Goal: Task Accomplishment & Management: Manage account settings

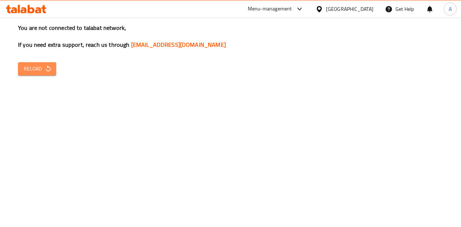
click at [27, 72] on span "Reload" at bounding box center [37, 68] width 27 height 9
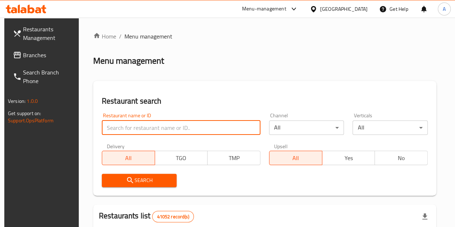
click at [138, 125] on input "search" at bounding box center [181, 128] width 159 height 14
paste input "694580"
type input "694580"
click button "Search" at bounding box center [139, 180] width 75 height 13
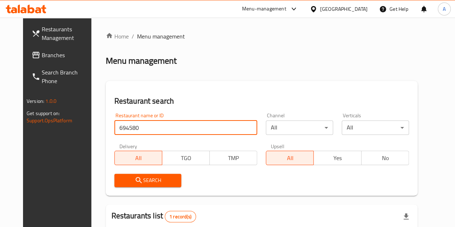
scroll to position [88, 0]
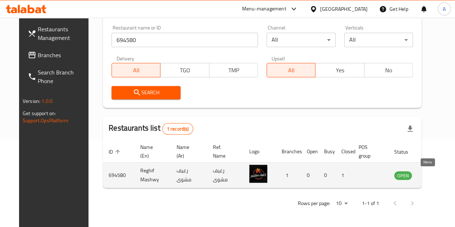
click at [432, 176] on icon "enhanced table" at bounding box center [436, 175] width 9 height 9
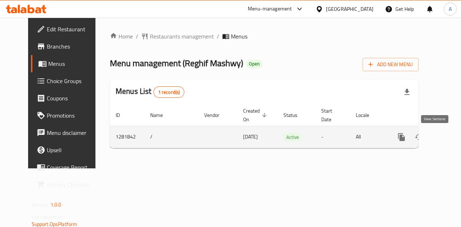
click at [449, 133] on icon "enhanced table" at bounding box center [453, 137] width 9 height 9
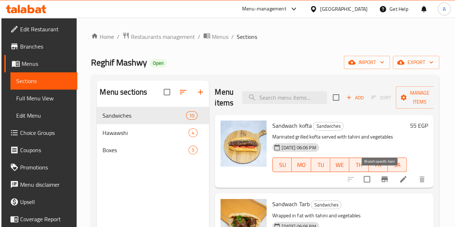
click at [380, 183] on icon "Branch-specific-item" at bounding box center [384, 179] width 9 height 9
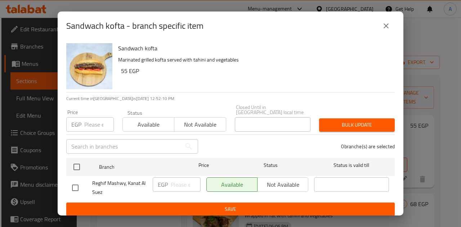
click at [72, 184] on input "checkbox" at bounding box center [75, 187] width 15 height 15
checkbox input "true"
click at [177, 182] on input "number" at bounding box center [186, 184] width 30 height 14
type input "62"
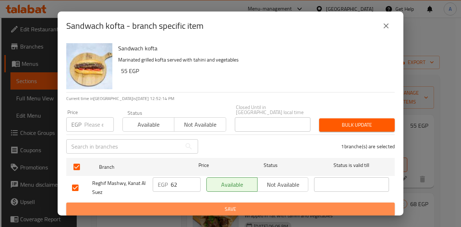
click at [192, 205] on span "Save" at bounding box center [230, 209] width 317 height 9
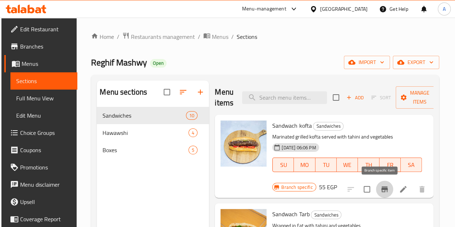
click at [381, 187] on icon "Branch-specific-item" at bounding box center [384, 189] width 6 height 6
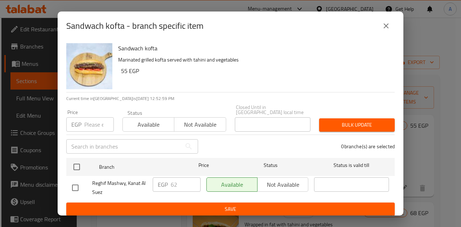
click at [384, 30] on icon "close" at bounding box center [385, 26] width 9 height 9
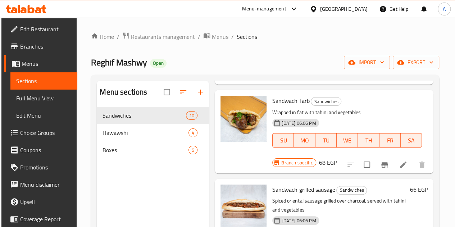
scroll to position [114, 0]
click at [363, 157] on input "checkbox" at bounding box center [367, 164] width 15 height 15
checkbox input "false"
click at [385, 156] on button "Branch-specific-item" at bounding box center [384, 164] width 17 height 17
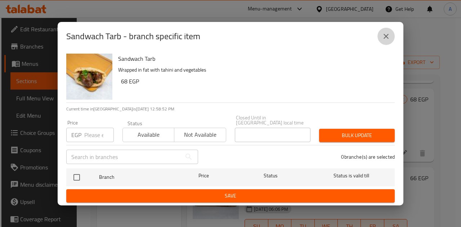
click at [385, 41] on icon "close" at bounding box center [385, 36] width 9 height 9
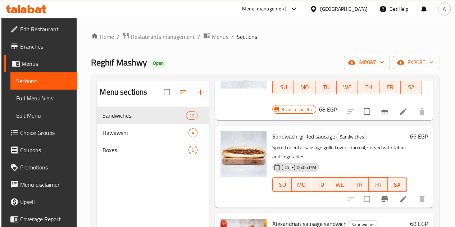
scroll to position [199, 0]
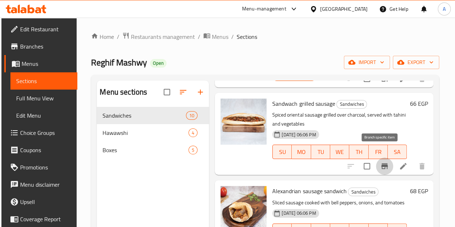
click at [381, 163] on icon "Branch-specific-item" at bounding box center [384, 166] width 6 height 6
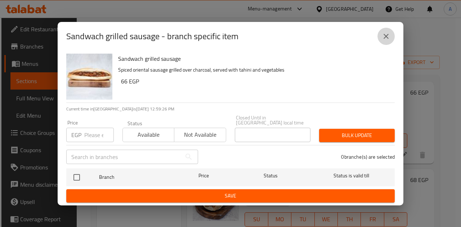
click at [386, 41] on icon "close" at bounding box center [385, 36] width 9 height 9
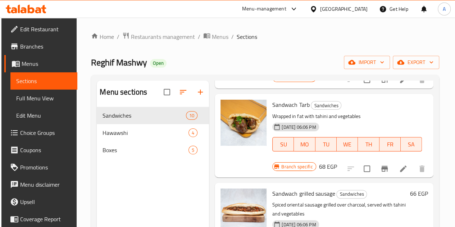
scroll to position [110, 0]
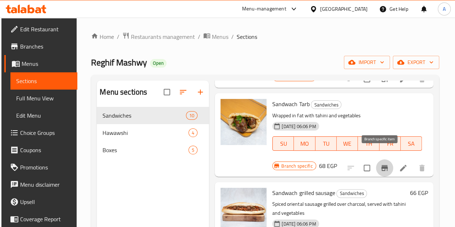
click at [381, 165] on icon "Branch-specific-item" at bounding box center [384, 168] width 6 height 6
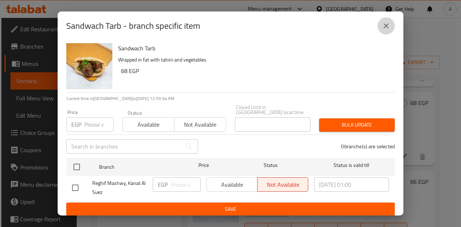
click at [385, 27] on icon "close" at bounding box center [385, 26] width 9 height 9
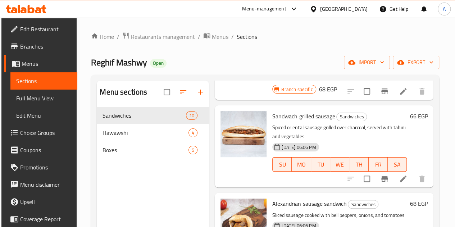
scroll to position [194, 0]
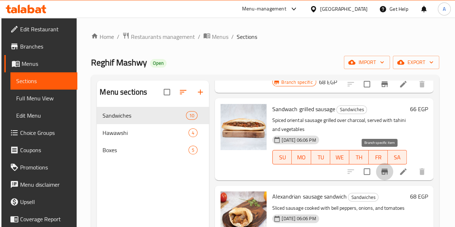
click at [382, 167] on icon "Branch-specific-item" at bounding box center [384, 171] width 9 height 9
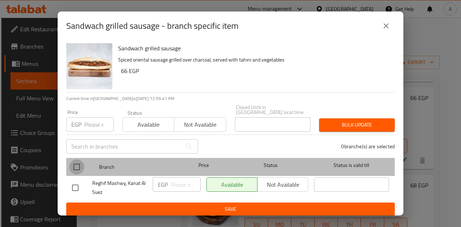
click at [77, 167] on input "checkbox" at bounding box center [76, 166] width 15 height 15
checkbox input "true"
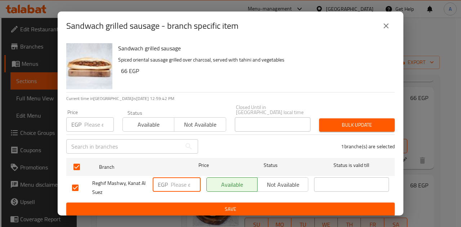
click at [174, 180] on input "number" at bounding box center [186, 184] width 30 height 14
type input "70"
click at [200, 213] on div "Sandwach grilled sausage Spiced oriental sausage grilled over charcoal, served …" at bounding box center [230, 127] width 345 height 175
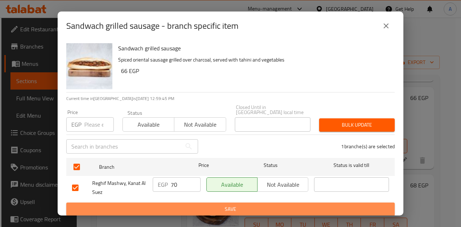
click at [199, 209] on span "Save" at bounding box center [230, 209] width 317 height 9
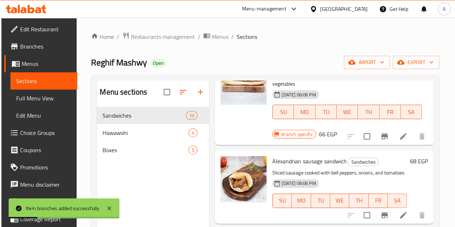
scroll to position [240, 0]
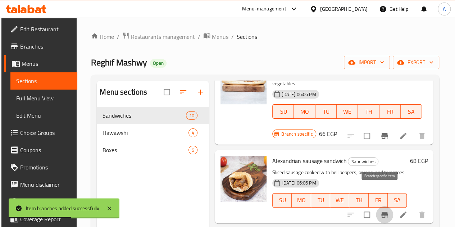
click at [376, 206] on button "Branch-specific-item" at bounding box center [384, 214] width 17 height 17
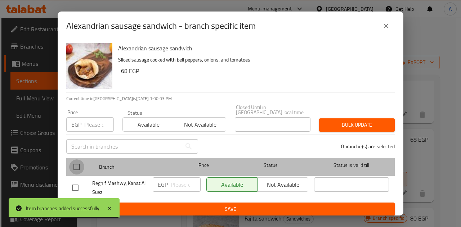
click at [78, 164] on input "checkbox" at bounding box center [76, 166] width 15 height 15
checkbox input "true"
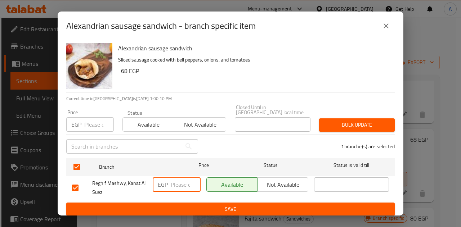
click at [176, 180] on input "number" at bounding box center [186, 184] width 30 height 14
type input "70"
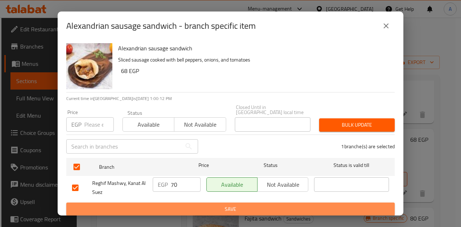
click at [185, 205] on span "Save" at bounding box center [230, 209] width 317 height 9
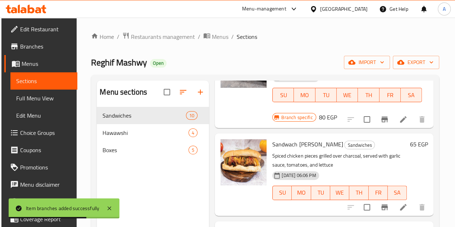
scroll to position [443, 0]
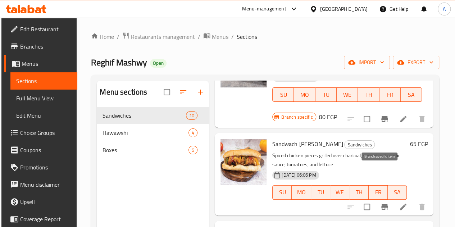
click at [383, 203] on icon "Branch-specific-item" at bounding box center [384, 207] width 9 height 9
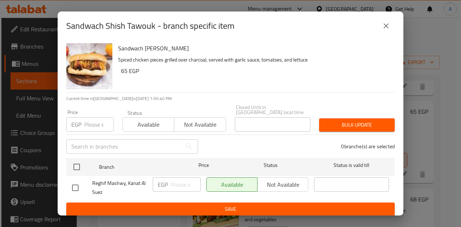
click at [76, 181] on input "checkbox" at bounding box center [75, 187] width 15 height 15
checkbox input "true"
click at [181, 178] on input "number" at bounding box center [186, 184] width 30 height 14
type input "70"
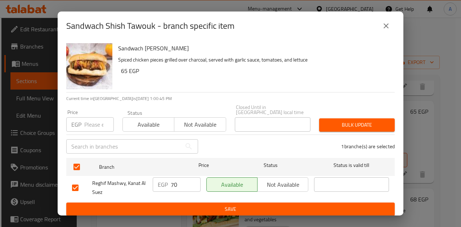
click at [219, 138] on div "1 branche(s) are selected" at bounding box center [300, 147] width 196 height 26
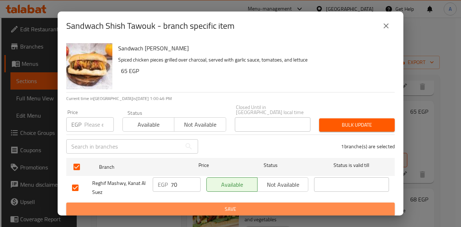
click at [220, 208] on span "Save" at bounding box center [230, 209] width 317 height 9
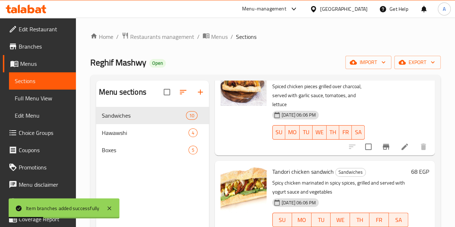
scroll to position [510, 0]
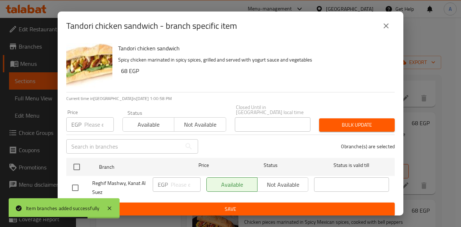
click at [76, 184] on input "checkbox" at bounding box center [75, 187] width 15 height 15
checkbox input "true"
click at [181, 181] on input "number" at bounding box center [186, 184] width 30 height 14
type input "73"
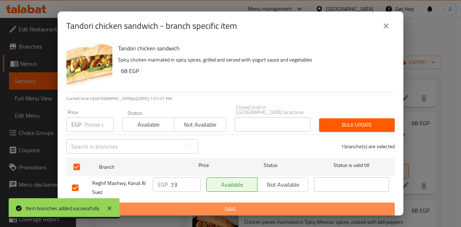
click at [198, 210] on button "Save" at bounding box center [230, 209] width 328 height 13
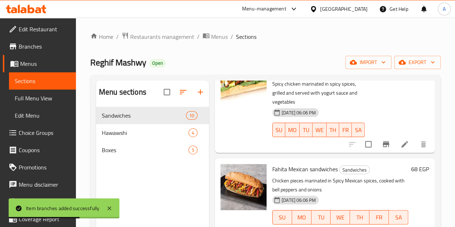
scroll to position [619, 0]
click at [384, 227] on icon "Branch-specific-item" at bounding box center [386, 231] width 9 height 9
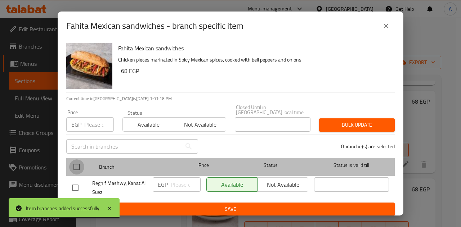
click at [76, 164] on input "checkbox" at bounding box center [76, 166] width 15 height 15
checkbox input "true"
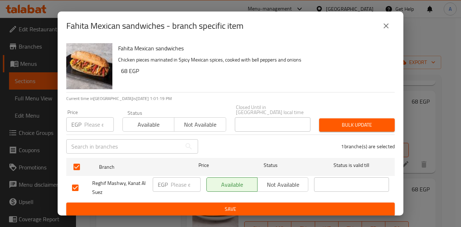
click at [174, 182] on input "number" at bounding box center [186, 184] width 30 height 14
type input "75"
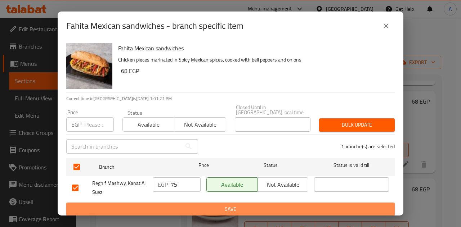
click at [208, 205] on span "Save" at bounding box center [230, 209] width 317 height 9
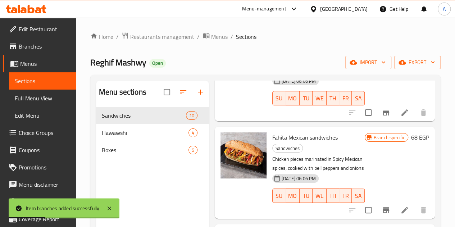
scroll to position [58, 0]
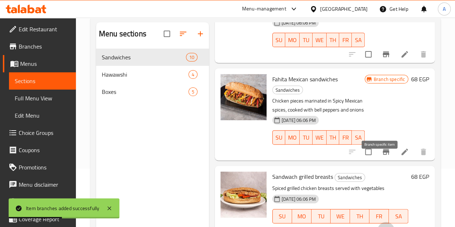
click at [385, 222] on button "Branch-specific-item" at bounding box center [386, 230] width 17 height 17
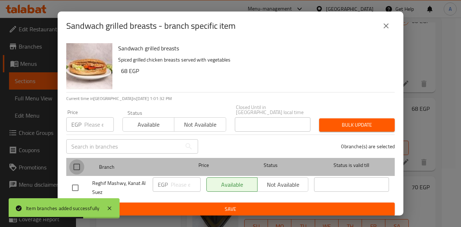
click at [72, 166] on input "checkbox" at bounding box center [76, 166] width 15 height 15
checkbox input "true"
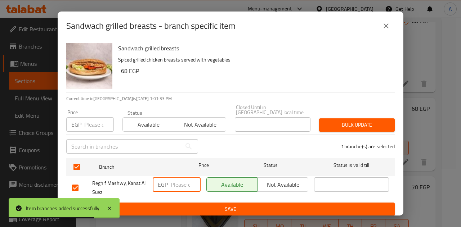
click at [175, 181] on input "number" at bounding box center [186, 184] width 30 height 14
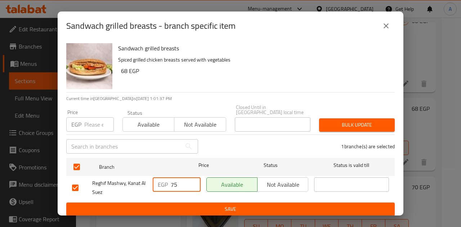
type input "75"
click at [227, 136] on div "1 branche(s) are selected" at bounding box center [300, 147] width 196 height 26
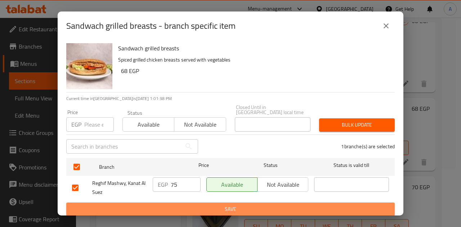
click at [218, 207] on span "Save" at bounding box center [230, 209] width 317 height 9
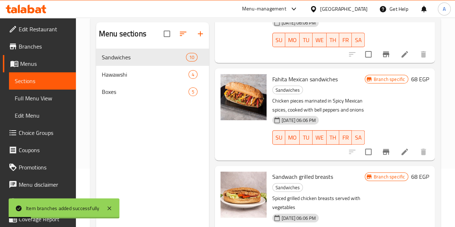
scroll to position [101, 0]
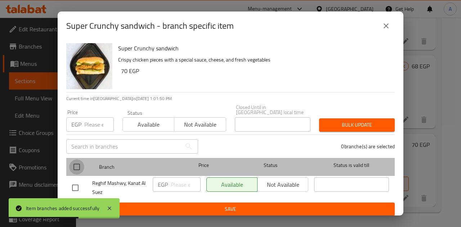
click at [77, 169] on input "checkbox" at bounding box center [76, 166] width 15 height 15
checkbox input "true"
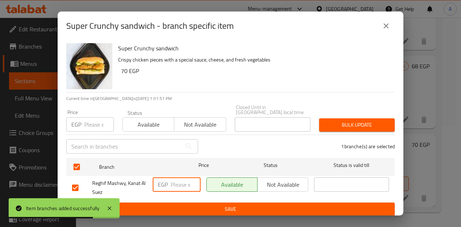
click at [183, 180] on input "number" at bounding box center [186, 184] width 30 height 14
type input "73"
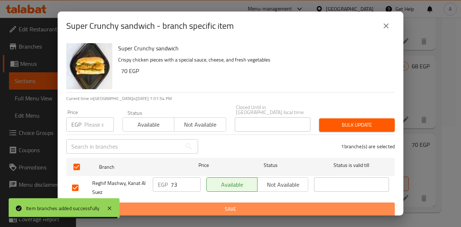
click at [205, 205] on span "Save" at bounding box center [230, 209] width 317 height 9
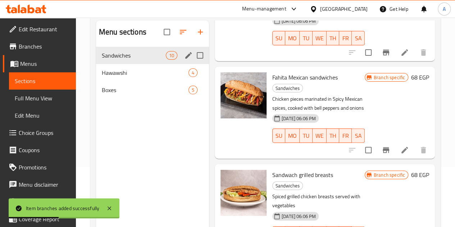
scroll to position [60, 0]
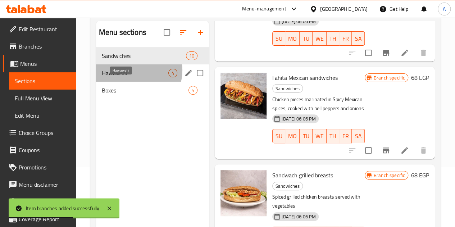
click at [134, 77] on span "Hawawshi" at bounding box center [135, 73] width 67 height 9
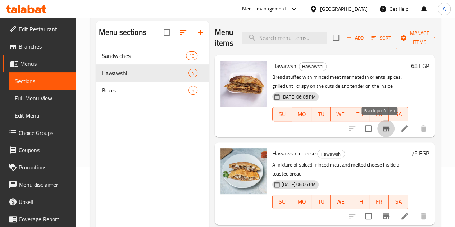
click at [382, 130] on icon "Branch-specific-item" at bounding box center [386, 128] width 9 height 9
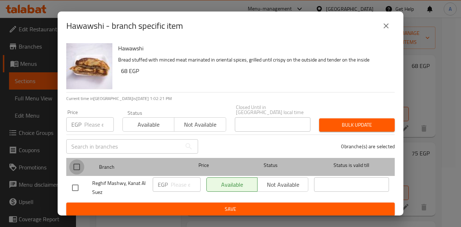
click at [78, 163] on input "checkbox" at bounding box center [76, 166] width 15 height 15
checkbox input "true"
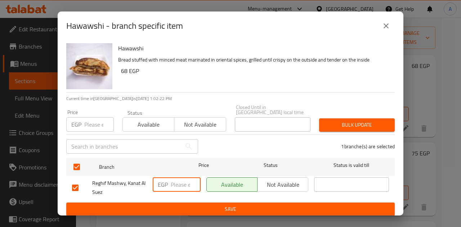
click at [175, 185] on input "number" at bounding box center [186, 184] width 30 height 14
type input "65"
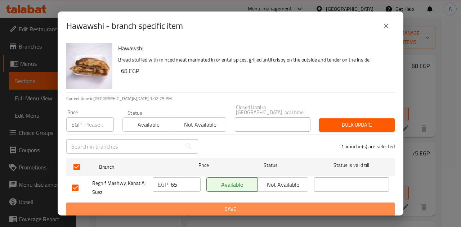
click at [202, 205] on span "Save" at bounding box center [230, 209] width 317 height 9
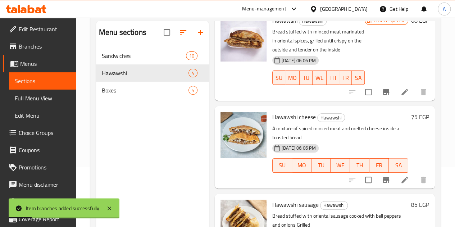
scroll to position [46, 0]
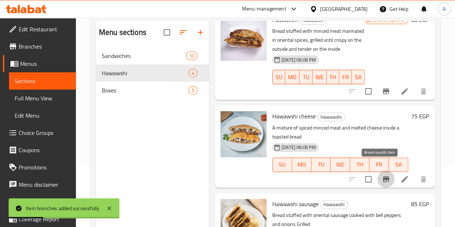
click at [382, 175] on icon "Branch-specific-item" at bounding box center [386, 179] width 9 height 9
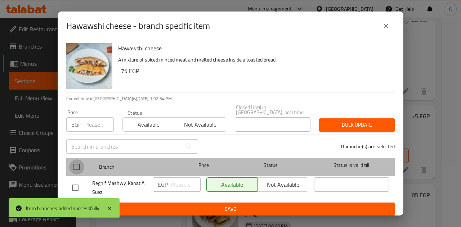
click at [74, 166] on input "checkbox" at bounding box center [76, 166] width 15 height 15
checkbox input "true"
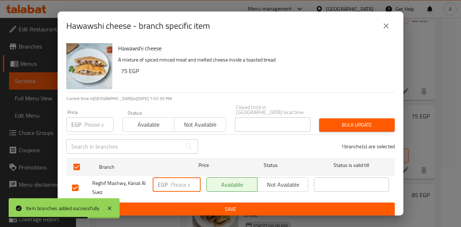
click at [177, 181] on input "number" at bounding box center [186, 184] width 30 height 14
type input "80"
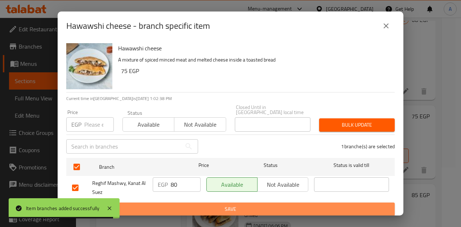
click at [199, 205] on span "Save" at bounding box center [230, 209] width 317 height 9
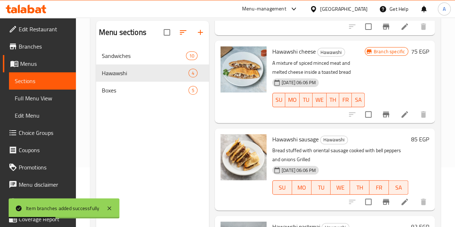
scroll to position [152, 0]
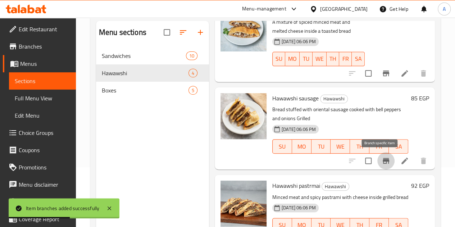
click at [382, 157] on icon "Branch-specific-item" at bounding box center [386, 161] width 9 height 9
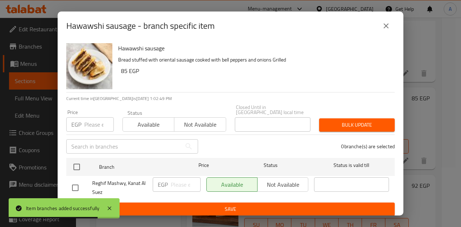
click at [73, 185] on input "checkbox" at bounding box center [75, 187] width 15 height 15
checkbox input "true"
click at [180, 182] on input "number" at bounding box center [186, 184] width 30 height 14
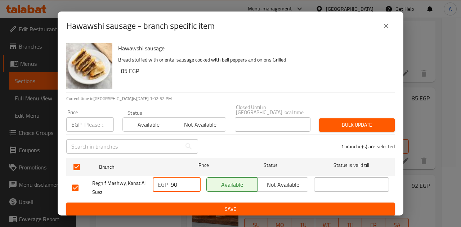
type input "90"
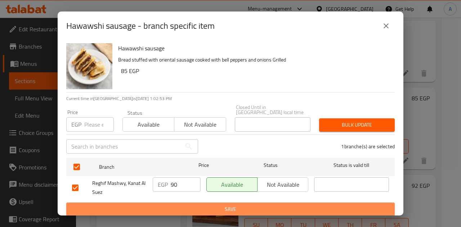
click at [216, 205] on span "Save" at bounding box center [230, 209] width 317 height 9
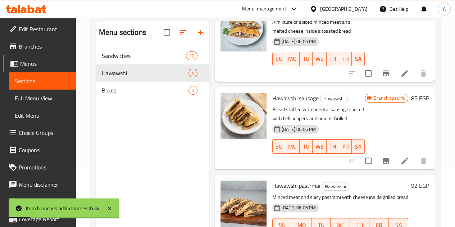
scroll to position [101, 0]
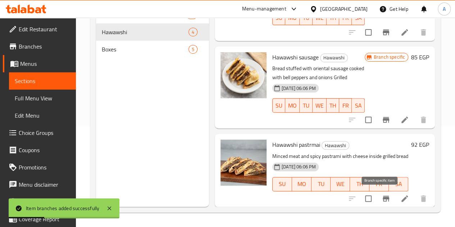
click at [382, 201] on icon "Branch-specific-item" at bounding box center [386, 198] width 9 height 9
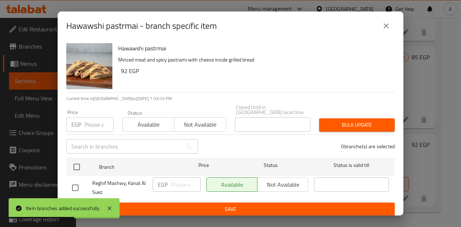
click at [72, 180] on input "checkbox" at bounding box center [75, 187] width 15 height 15
checkbox input "true"
click at [173, 177] on input "number" at bounding box center [186, 184] width 30 height 14
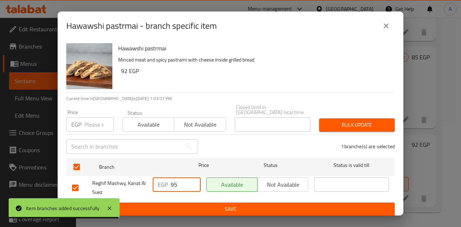
type input "95"
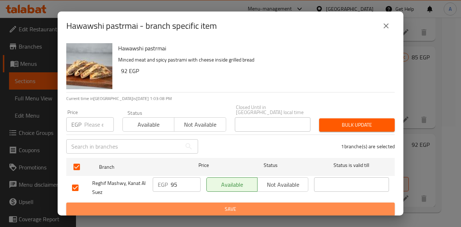
click at [198, 210] on button "Save" at bounding box center [230, 209] width 328 height 13
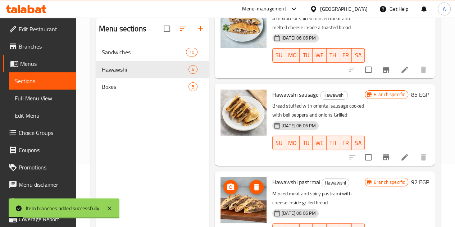
scroll to position [63, 0]
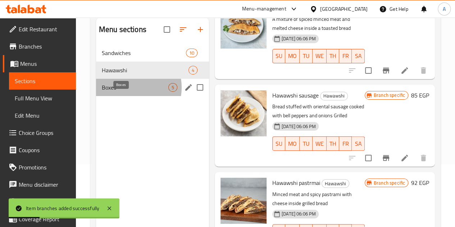
click at [127, 92] on span "Boxes" at bounding box center [135, 87] width 67 height 9
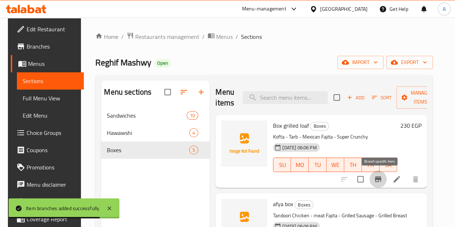
click at [376, 183] on icon "Branch-specific-item" at bounding box center [378, 179] width 9 height 9
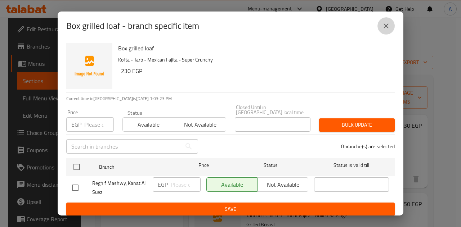
click at [389, 28] on icon "close" at bounding box center [385, 26] width 9 height 9
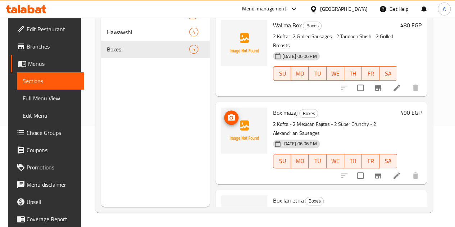
scroll to position [166, 0]
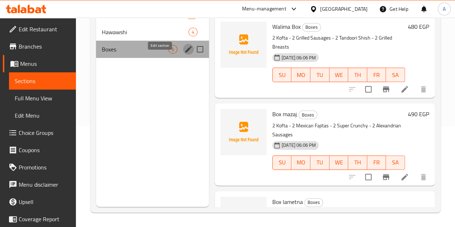
click at [184, 54] on icon "edit" at bounding box center [188, 49] width 9 height 9
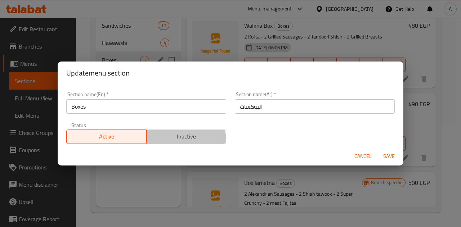
click at [179, 140] on span "Inactive" at bounding box center [186, 136] width 74 height 10
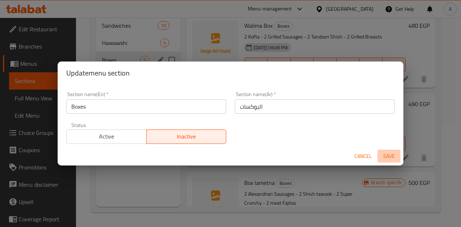
click at [385, 157] on span "Save" at bounding box center [388, 156] width 17 height 9
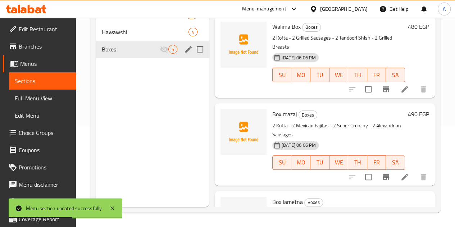
scroll to position [0, 0]
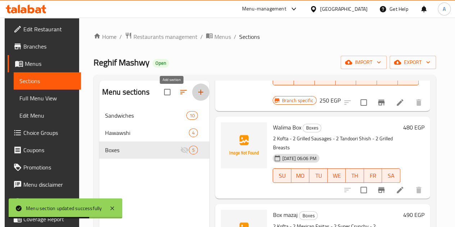
click at [196, 95] on icon "button" at bounding box center [200, 92] width 9 height 9
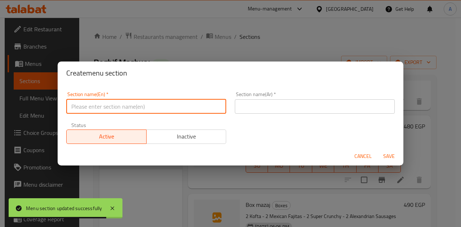
click at [172, 112] on input "text" at bounding box center [146, 106] width 160 height 14
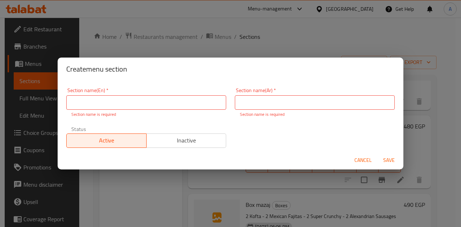
click at [142, 91] on div "Section name(En)   * Section name(En) * Section name is required" at bounding box center [146, 103] width 160 height 30
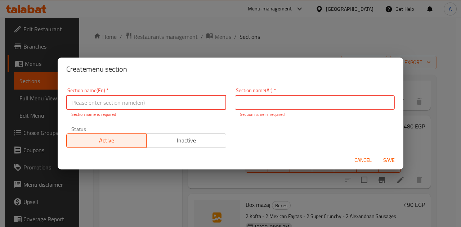
click at [143, 98] on input "text" at bounding box center [146, 102] width 160 height 14
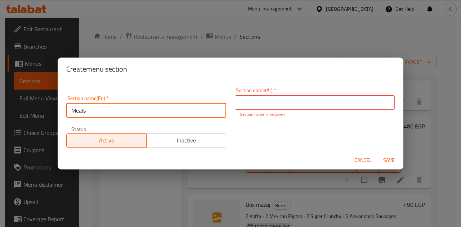
click at [79, 110] on input "Meals" at bounding box center [146, 110] width 160 height 14
paste input "text"
type input "Meals"
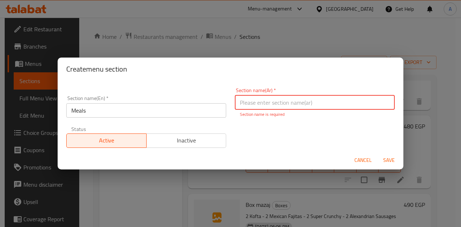
click at [273, 102] on input "text" at bounding box center [315, 102] width 160 height 14
type input "وجبات"
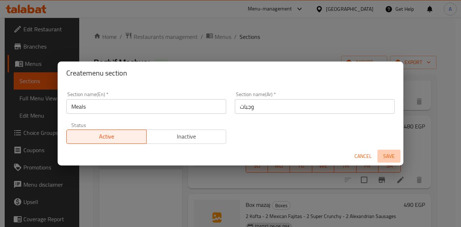
click at [393, 160] on span "Save" at bounding box center [388, 156] width 17 height 9
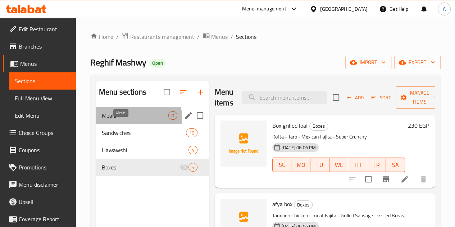
click at [127, 120] on span "Meals" at bounding box center [135, 115] width 67 height 9
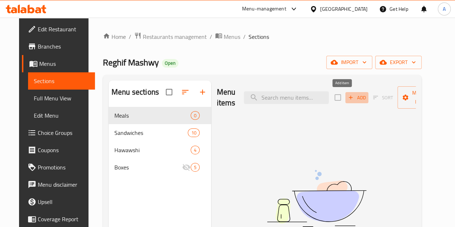
click at [347, 94] on span "Add" at bounding box center [356, 98] width 19 height 8
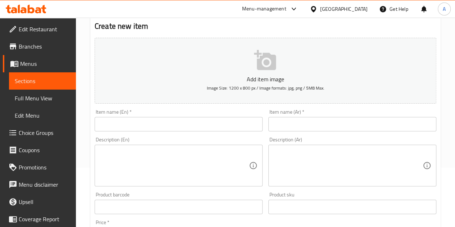
scroll to position [59, 0]
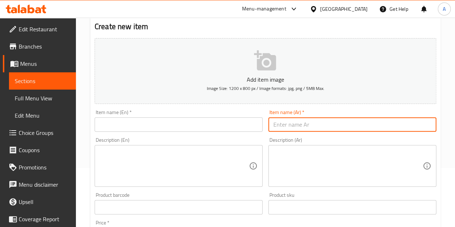
click at [318, 123] on input "text" at bounding box center [352, 124] width 168 height 14
type input "وجبه كفته"
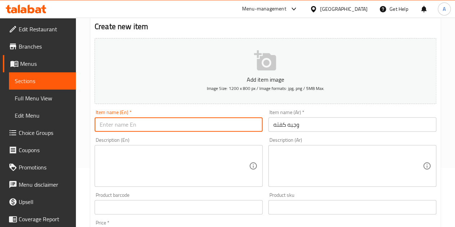
click at [148, 126] on input "text" at bounding box center [179, 124] width 168 height 14
paste input "Kofta meal"
type input "Kofta meal"
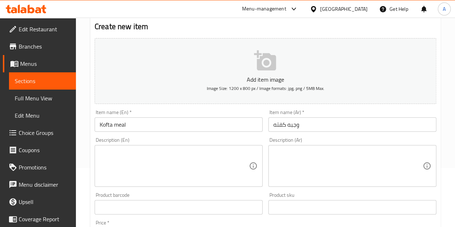
click at [153, 111] on div "Item name (En)   * Kofta meal Item name (En) *" at bounding box center [179, 121] width 168 height 22
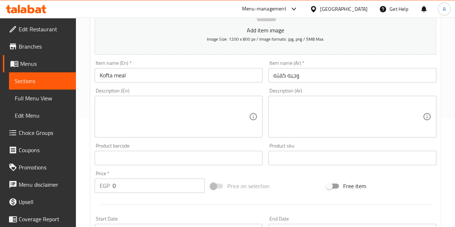
scroll to position [111, 0]
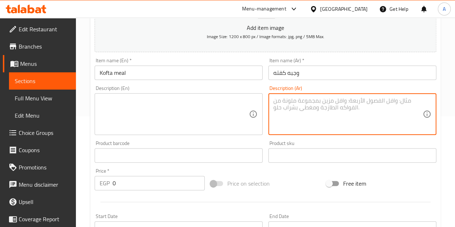
click at [349, 128] on textarea at bounding box center [348, 114] width 149 height 34
type textarea "5 اصابع كفته + ارز بسمتي + طحينه + طماطم متبله + مخلل + 2 خبز"
click at [320, 98] on textarea "5 اصابع كفته + ارز بسمتي + طحينه + طماطم متبله + مخلل + 2 خبز" at bounding box center [348, 114] width 149 height 34
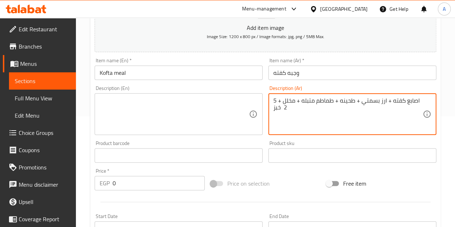
click at [320, 98] on textarea "5 اصابع كفته + ارز بسمتي + طحينه + طماطم متبله + مخلل + 2 خبز" at bounding box center [348, 114] width 149 height 34
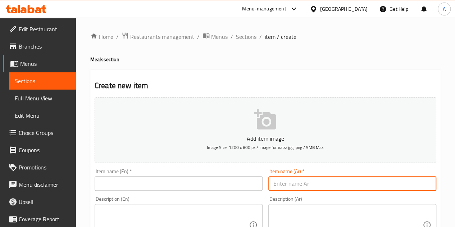
click at [288, 187] on input "text" at bounding box center [352, 183] width 168 height 14
type input "وجبه كفته"
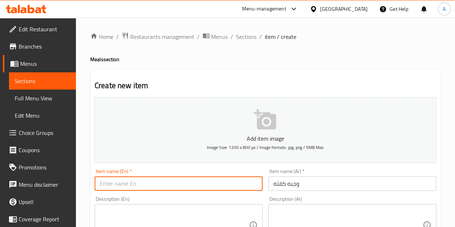
click at [200, 188] on input "text" at bounding box center [179, 183] width 168 height 14
type input "L"
type input "Kofta Meal"
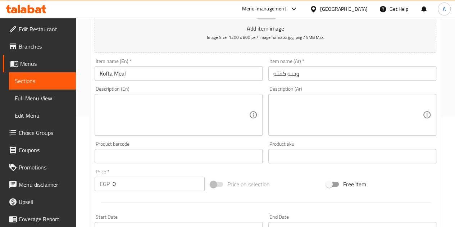
click at [297, 111] on textarea at bounding box center [348, 115] width 149 height 34
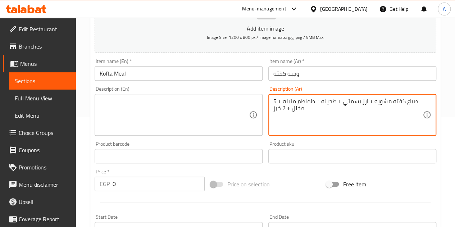
type textarea "5 صباع كفته مشويه + ارز بسمتي + طحينه + طماطم متبله + مخلل + 2 خبز"
click at [210, 108] on textarea at bounding box center [174, 115] width 149 height 34
click at [299, 103] on textarea "5 صباع كفته مشويه + ارز بسمتي + طحينه + طماطم متبله + مخلل + 2 خبز" at bounding box center [348, 115] width 149 height 34
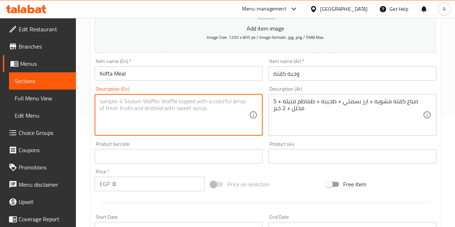
click at [141, 117] on textarea at bounding box center [174, 115] width 149 height 34
paste textarea "5 grilled kofta fingers + basmati rice + tahini + seasoned tomatoes + pickles +…"
type textarea "5 grilled kofta fingers + basmati rice + tahini + seasoned tomatoes + pickles +…"
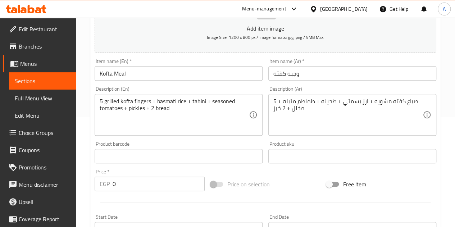
click at [166, 85] on div "Description (En) 5 grilled kofta fingers + basmati rice + tahini + seasoned tom…" at bounding box center [179, 110] width 174 height 55
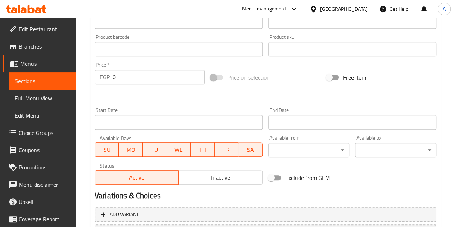
scroll to position [216, 0]
click at [127, 78] on input "0" at bounding box center [159, 78] width 92 height 14
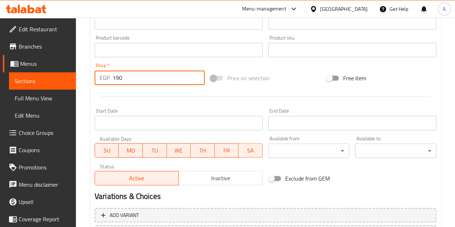
type input "190"
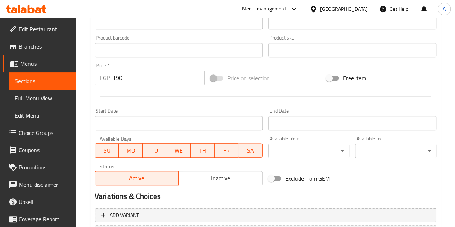
click at [148, 94] on div at bounding box center [266, 97] width 348 height 18
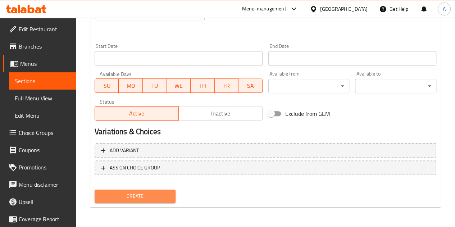
click at [153, 197] on span "Create" at bounding box center [135, 196] width 70 height 9
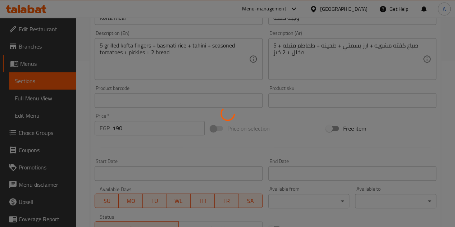
type input "0"
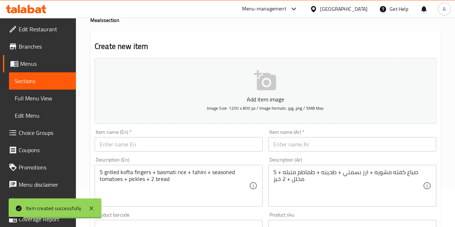
scroll to position [39, 0]
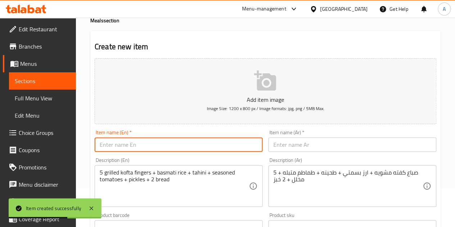
click at [137, 141] on input "text" at bounding box center [179, 144] width 168 height 14
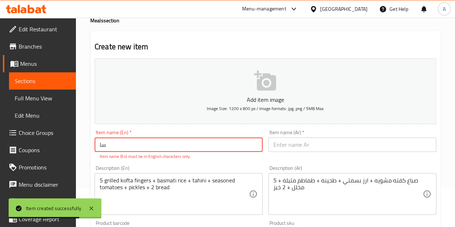
type input "س"
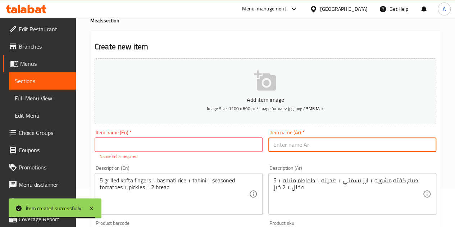
click at [289, 144] on input "text" at bounding box center [352, 144] width 168 height 14
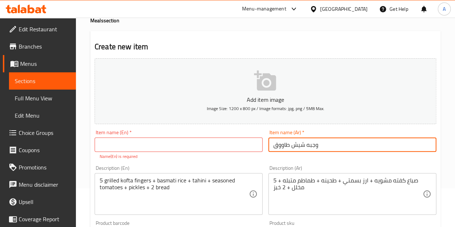
type input "وجبه شيش طاووق"
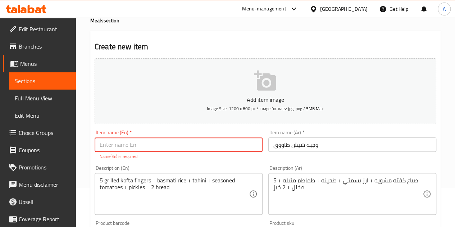
click at [222, 145] on input "text" at bounding box center [179, 144] width 168 height 14
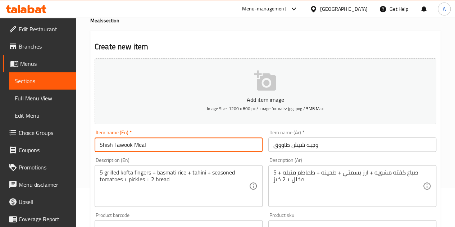
type input "Shish Tawook Meal"
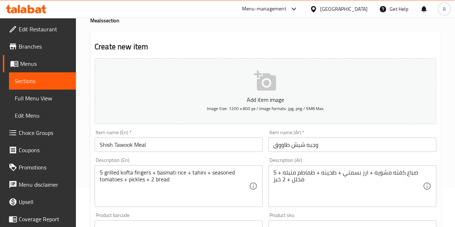
click at [216, 50] on h2 "Create new item" at bounding box center [266, 46] width 342 height 11
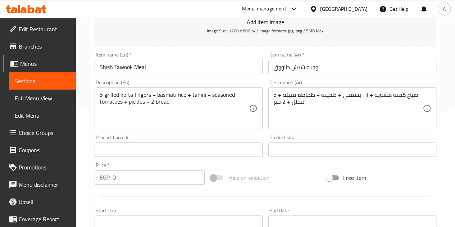
scroll to position [117, 0]
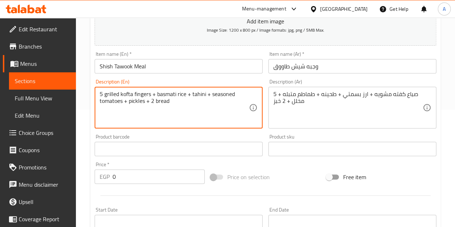
click at [173, 104] on textarea "5 grilled kofta fingers + basmati rice + tahini + seasoned tomatoes + pickles +…" at bounding box center [174, 108] width 149 height 34
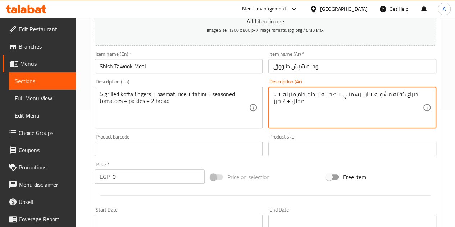
click at [316, 91] on textarea "5 صباع كفته مشويه + ارز بسمتي + طحينه + طماطم متبله + مخلل + 2 خبز" at bounding box center [348, 108] width 149 height 34
type textarea "7 قطع شيش طاووق مشوي + ارز بسمتي + طحينه + طماطم متبله + مخلل + 2 جبز"
click at [163, 87] on div "5 grilled kofta fingers + basmati rice + tahini + seasoned tomatoes + pickles +…" at bounding box center [179, 108] width 168 height 42
click at [308, 100] on textarea "7 قطع شيش طاووق مشوي + ارز بسمتي + طحينه + طماطم متبله + مخلل + 2 جبز" at bounding box center [348, 108] width 149 height 34
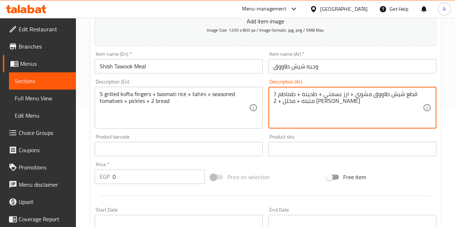
click at [308, 100] on textarea "7 قطع شيش طاووق مشوي + ارز بسمتي + طحينه + طماطم متبله + مخلل + 2 جبز" at bounding box center [348, 108] width 149 height 34
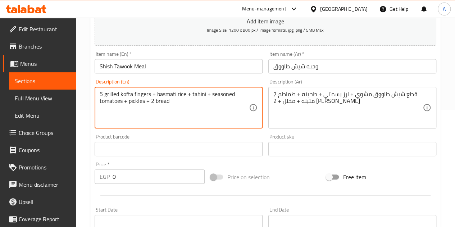
click at [200, 106] on textarea "5 grilled kofta fingers + basmati rice + tahini + seasoned tomatoes + pickles +…" at bounding box center [174, 108] width 149 height 34
paste textarea "7 pieces of grilled chicken shish tawook + basmati rice + tahini + marinated to…"
drag, startPoint x: 208, startPoint y: 101, endPoint x: 193, endPoint y: 105, distance: 15.6
click at [193, 105] on textarea "7 pieces of grilled chicken shish tawook + basmati rice + tahini + marinated to…" at bounding box center [174, 108] width 149 height 34
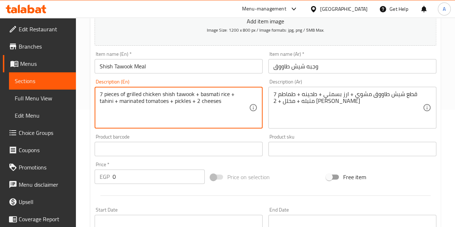
click at [193, 103] on textarea "7 pieces of grilled chicken shish tawook + basmati rice + tahini + marinated to…" at bounding box center [174, 108] width 149 height 34
click at [122, 102] on textarea "7 pieces of grilled chicken shish tawook + basmati rice + tahini + marinated to…" at bounding box center [174, 108] width 149 height 34
click at [155, 98] on textarea "7 pieces of grilled chicken shish tawook + basmati rice + tahini + marinated to…" at bounding box center [174, 108] width 149 height 34
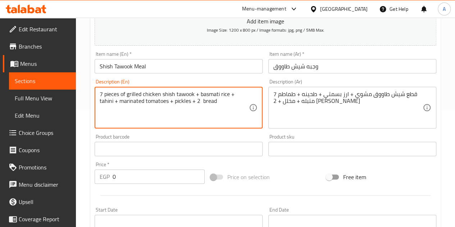
drag, startPoint x: 154, startPoint y: 100, endPoint x: 105, endPoint y: 103, distance: 49.0
click at [105, 103] on textarea "7 pieces of grilled chicken shish tawook + basmati rice + tahini + marinated to…" at bounding box center [174, 108] width 149 height 34
paste textarea "pickled tomatoes"
click at [162, 103] on textarea "7 pieces of grilled chicken shish tawook + basmati rice + tahini + pickled toma…" at bounding box center [174, 108] width 149 height 34
click at [101, 109] on textarea "7 pieces of grilled chicken shish tawook + basmati rice + tahini + pickled toma…" at bounding box center [174, 108] width 149 height 34
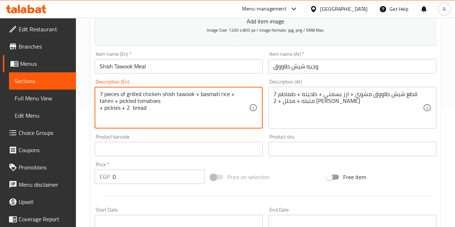
click at [164, 99] on textarea "7 pieces of grilled chicken shish tawook + basmati rice + tahini + pickled toma…" at bounding box center [174, 108] width 149 height 34
drag, startPoint x: 103, startPoint y: 107, endPoint x: 98, endPoint y: 108, distance: 5.4
click at [98, 108] on div "7 pieces of grilled chicken shish tawook + basmati rice + tahini + pickled toma…" at bounding box center [179, 108] width 168 height 42
type textarea "7 pieces of grilled chicken shish tawook + basmati rice + tahini + pickled toma…"
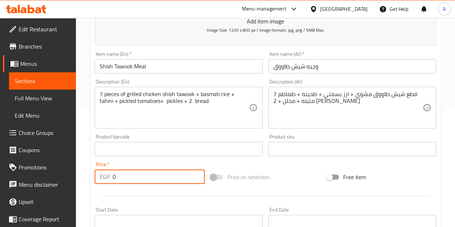
click at [153, 180] on input "0" at bounding box center [159, 176] width 92 height 14
type input "205"
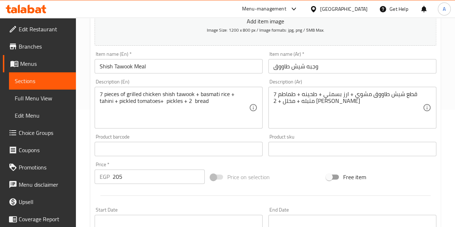
click at [410, 174] on div "Free item" at bounding box center [382, 176] width 116 height 19
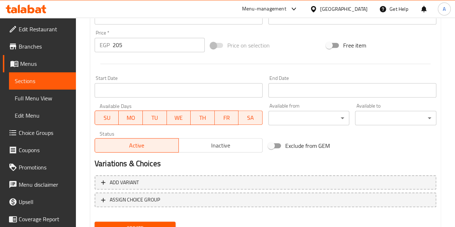
scroll to position [281, 0]
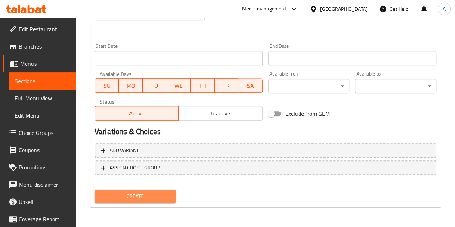
click at [111, 200] on span "Create" at bounding box center [135, 196] width 70 height 9
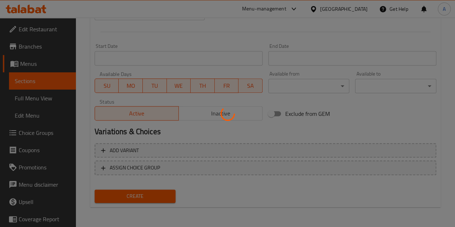
type input "0"
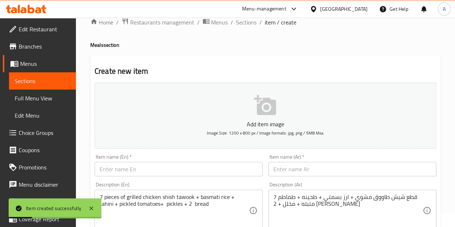
scroll to position [0, 0]
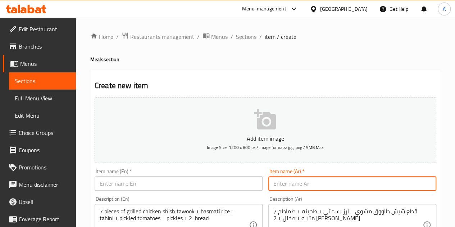
click at [312, 186] on input "text" at bounding box center [352, 183] width 168 height 14
type input ","
type input "وجبه دجاج تندوري"
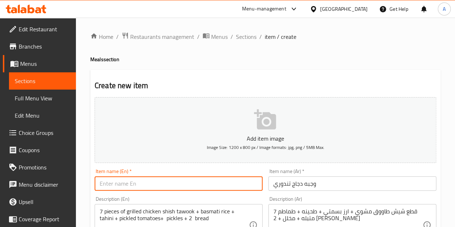
click at [146, 182] on input "text" at bounding box center [179, 183] width 168 height 14
paste input "Tandoori chicken meal"
type input "Tandoori chicken meal"
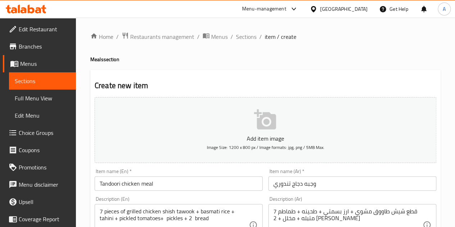
click at [191, 81] on h2 "Create new item" at bounding box center [266, 85] width 342 height 11
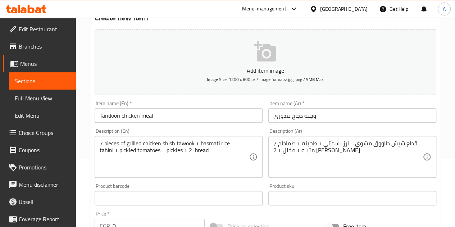
scroll to position [71, 0]
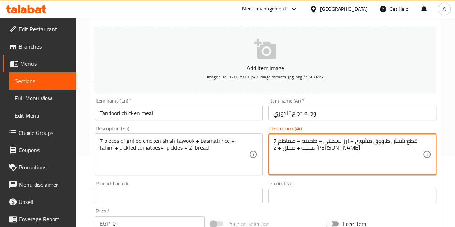
click at [325, 158] on textarea "7 قطع شيش طاووق مشوي + ارز بسمتي + طحينه + طماطم متبله + مخلل + 2 جبز" at bounding box center [348, 154] width 149 height 34
click at [310, 144] on textarea "7 قطع فراخ تندوري + ارز بسمتي + طحينه + طماطم متبله + مخلل + 2 خبز" at bounding box center [348, 154] width 149 height 34
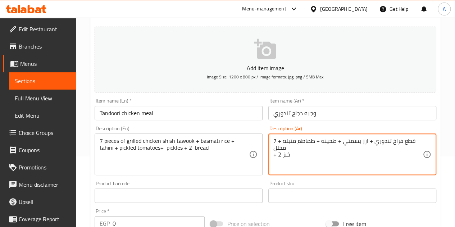
click at [310, 144] on textarea "7 قطع فراخ تندوري + ارز بسمتي + طحينه + طماطم متبله + مخلل + 2 خبز" at bounding box center [348, 154] width 149 height 34
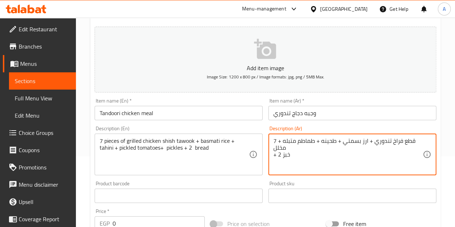
click at [311, 155] on textarea "7 قطع فراخ تندوري + ارز بسمتي + طحينه + طماطم متبله + مخلل + 2 خبز" at bounding box center [348, 154] width 149 height 34
click at [291, 143] on textarea "7 قطع فراخ تندوري + ارز بسمتي + طحينه + طماطم متبله + مخلل + 2 خبز" at bounding box center [348, 154] width 149 height 34
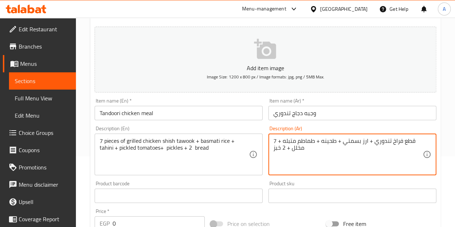
click at [291, 143] on textarea "7 قطع فراخ تندوري + ارز بسمتي + طحينه + طماطم متبله + مخلل + 2 خبز" at bounding box center [348, 154] width 149 height 34
type textarea "7 قطع فراخ تندوري + ارز بسمتي + طحينه + طماطم متبله + مخلل + 2 خبز"
click at [169, 155] on textarea "7 pieces of grilled chicken shish tawook + basmati rice + tahini + pickled toma…" at bounding box center [174, 154] width 149 height 34
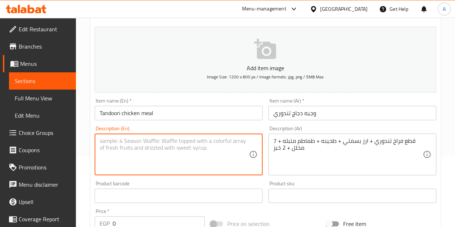
paste textarea "7 pieces of tandoori chicken + basmati rice + tahini + marinated tomatoes + pic…"
click at [108, 147] on textarea "7 pieces of tandoori chicken + basmati rice + tahini + marinated tomatoes + pic…" at bounding box center [174, 154] width 149 height 34
click at [239, 141] on textarea "7 pieces of tandoori chicken + basmati rice + tahini + pickeled tomatoes + pick…" at bounding box center [174, 154] width 149 height 34
type textarea "7 pieces of tandoori chicken + basmati rice + tahini + pickled tomatoes + pickl…"
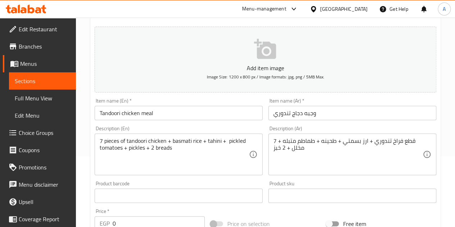
click at [208, 184] on div "Product barcode Product barcode" at bounding box center [179, 192] width 168 height 22
click at [223, 99] on div "Item name (En)   * Tandoori chicken meal Item name (En) *" at bounding box center [179, 109] width 168 height 22
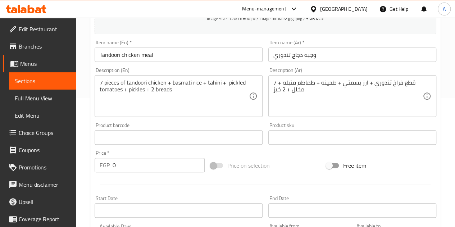
scroll to position [133, 0]
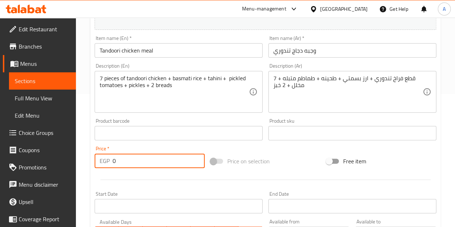
click at [138, 162] on input "0" at bounding box center [159, 161] width 92 height 14
type input "210"
click at [146, 175] on div at bounding box center [266, 180] width 348 height 18
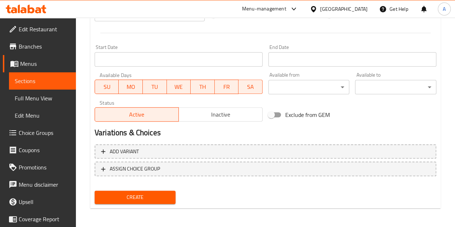
scroll to position [281, 0]
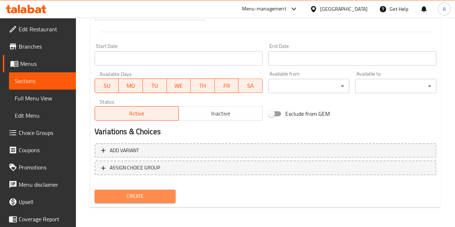
click at [140, 195] on span "Create" at bounding box center [135, 196] width 70 height 9
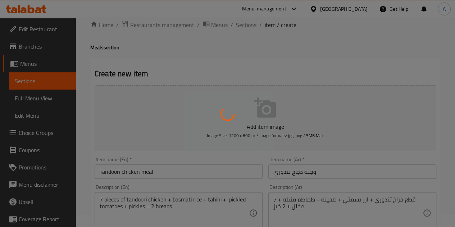
scroll to position [0, 0]
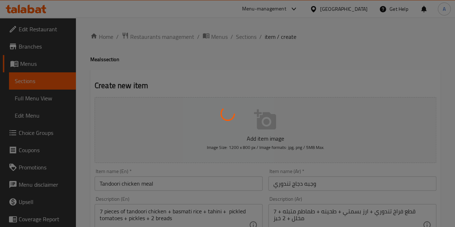
type input "0"
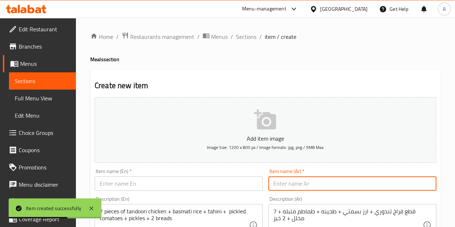
click at [311, 182] on input "text" at bounding box center [352, 183] width 168 height 14
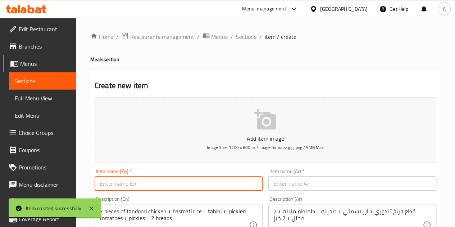
click at [217, 184] on input "text" at bounding box center [179, 183] width 168 height 14
paste input "Mixed kofta and shish meal"
type input "Mixed kofta and shish meal"
click at [294, 184] on input "text" at bounding box center [352, 183] width 168 height 14
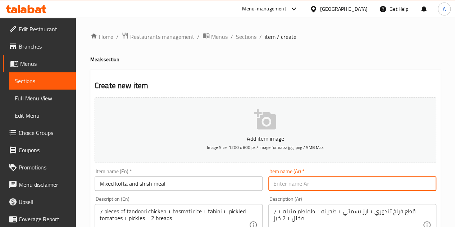
paste input "وجبه مكس كفته وشيش"
type input "وجبه مكس كفته وشيش"
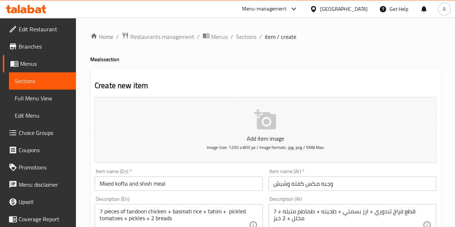
click at [230, 90] on h2 "Create new item" at bounding box center [266, 85] width 342 height 11
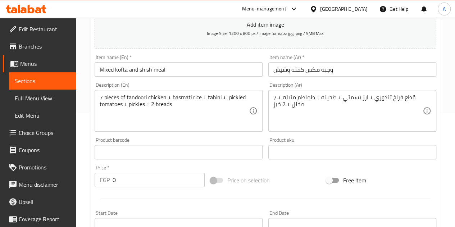
scroll to position [114, 0]
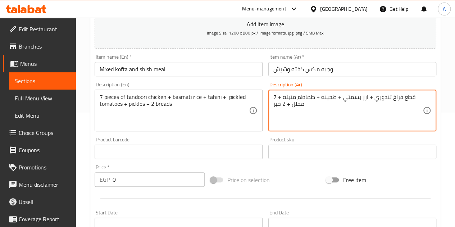
click at [313, 103] on textarea "7 قطع فراخ تندوري + ارز بسمتي + طحينه + طماطم متبله + مخلل + 2 خبز" at bounding box center [348, 111] width 149 height 34
type textarea "3 صباع كفته + 4 قطع شيش طاووق + ارز بسمتي + طحينه + طماطم متبله + مخلل + 2 خبز"
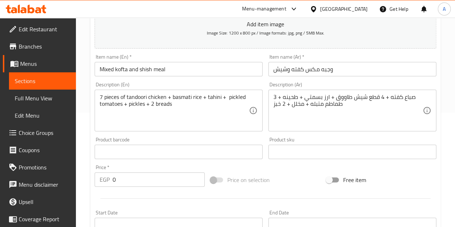
click at [168, 92] on div "7 pieces of tandoori chicken + basmati rice + tahini + pickled tomatoes + pickl…" at bounding box center [179, 111] width 168 height 42
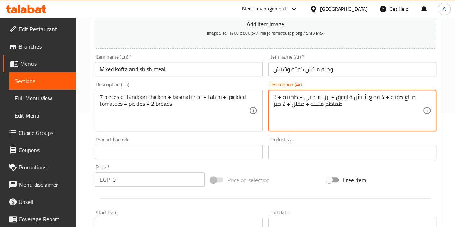
click at [304, 98] on textarea "3 صباع كفته + 4 قطع شيش طاووق + ارز بسمتي + طحينه + طماطم متبله + مخلل + 2 خبز" at bounding box center [348, 111] width 149 height 34
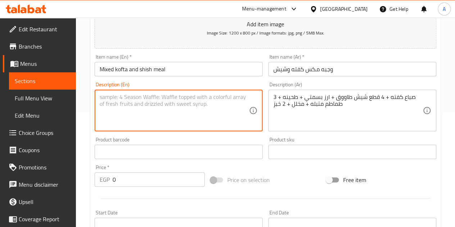
click at [141, 108] on textarea at bounding box center [174, 111] width 149 height 34
paste textarea "3 kofta fingers + 4 shish tawook pieces + basmati rice + tahini + seasoned toma…"
click at [114, 104] on textarea "3 kofta fingers + 4 shish tawook pieces + basmati rice + tahini + seasoned toma…" at bounding box center [174, 111] width 149 height 34
type textarea "3 kofta fingers + 4 shish tawook pieces + basmati rice + tahini + pickled tomat…"
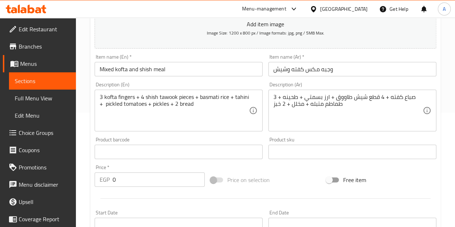
click at [193, 137] on div "Product barcode Product barcode" at bounding box center [179, 148] width 168 height 22
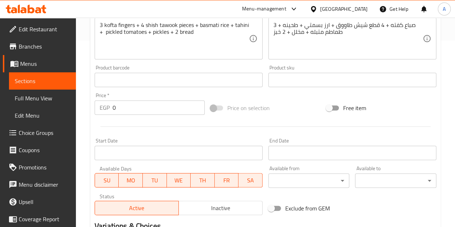
scroll to position [147, 0]
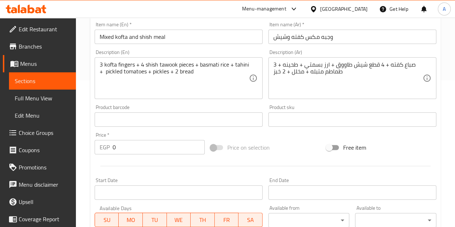
click at [123, 149] on input "0" at bounding box center [159, 147] width 92 height 14
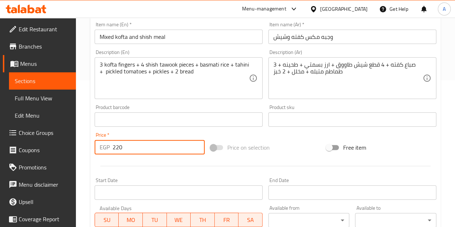
type input "220"
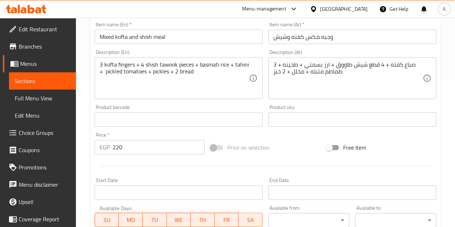
click at [146, 170] on div at bounding box center [266, 166] width 348 height 18
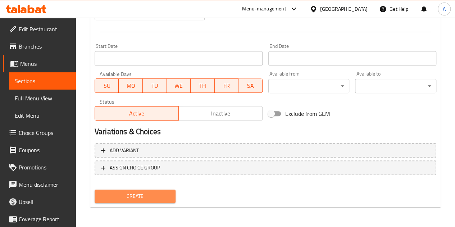
click at [145, 193] on span "Create" at bounding box center [135, 196] width 70 height 9
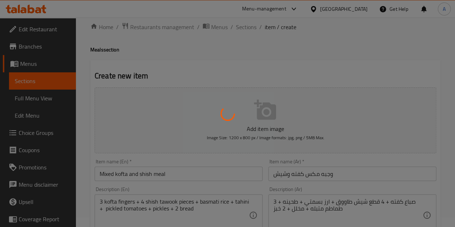
scroll to position [0, 0]
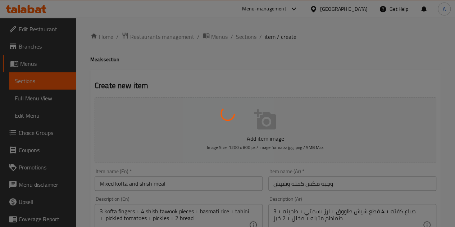
type input "0"
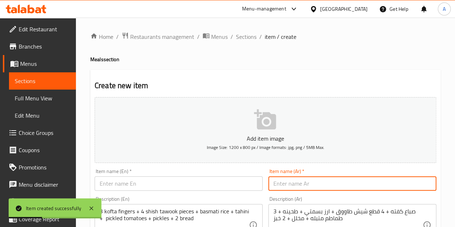
click at [294, 186] on input "text" at bounding box center [352, 183] width 168 height 14
type input ","
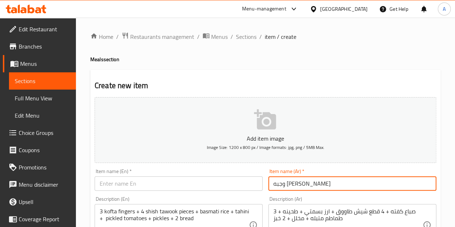
type input "وجبه مشوي صدوور"
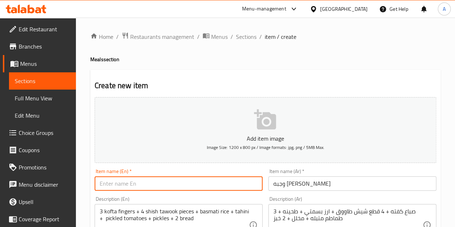
click at [210, 181] on input "text" at bounding box center [179, 183] width 168 height 14
click at [154, 183] on input "text" at bounding box center [179, 183] width 168 height 14
paste input "Grilled breast meal"
type input "Grilled breast meal"
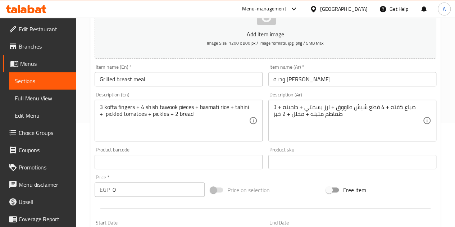
scroll to position [107, 0]
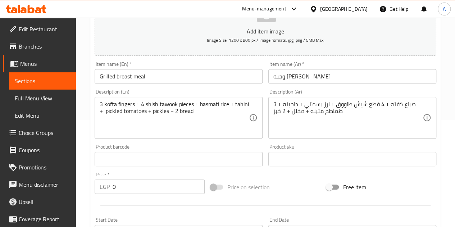
click at [318, 131] on textarea "3 صباع كفته + 4 قطع شيش طاووق + ارز بسمتي + طحينه + طماطم متبله + مخلل + 2 خبز" at bounding box center [348, 118] width 149 height 34
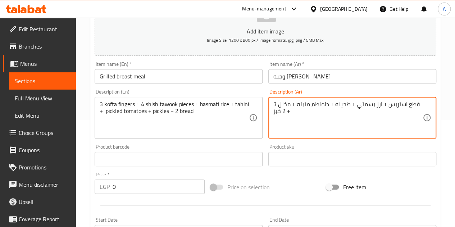
click at [316, 104] on textarea "3 قطع استربس + ارز بسمتي + طحينه + طماطم متبله + مخلل + 2 خبز" at bounding box center [348, 118] width 149 height 34
type textarea "3 قطع استربس + ارز بسمتي + طحينه + طماطم متبله + مخلل + 2 خبز"
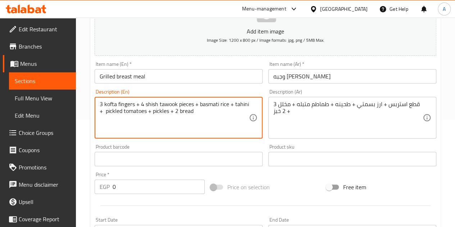
click at [177, 113] on textarea "3 kofta fingers + 4 shish tawook pieces + basmati rice + tahini + pickled tomat…" at bounding box center [174, 118] width 149 height 34
paste textarea "3 strips + basmati rice + tahini + marinated tomatoes + pickles + 2 bread"
click at [194, 103] on textarea "3 strips + basmati rice + tahini + marinated tomatoes + pickles + 2 bread" at bounding box center [174, 118] width 149 height 34
click at [186, 105] on textarea "3 strips + basmati rice + tahini + picled tomatoes + pickles + 2 bread" at bounding box center [174, 118] width 149 height 34
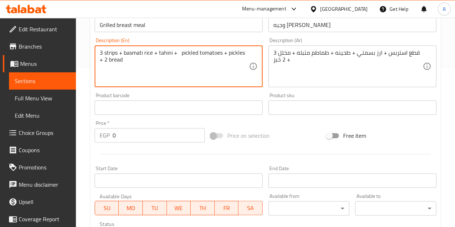
scroll to position [164, 0]
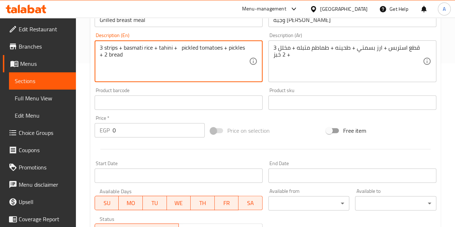
type textarea "3 strips + basmati rice + tahini + pickled tomatoes + pickles + 2 bread"
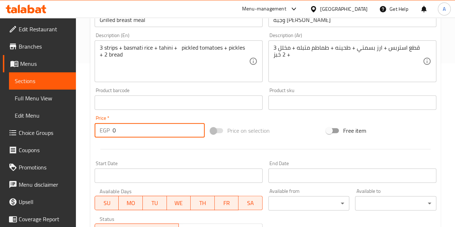
click at [135, 129] on input "0" at bounding box center [159, 130] width 92 height 14
type input "220"
click at [145, 148] on div at bounding box center [266, 149] width 348 height 18
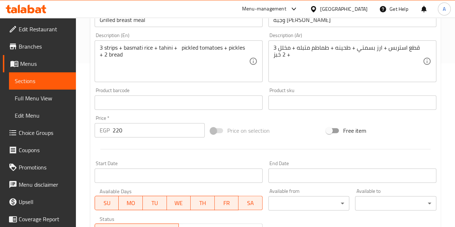
scroll to position [281, 0]
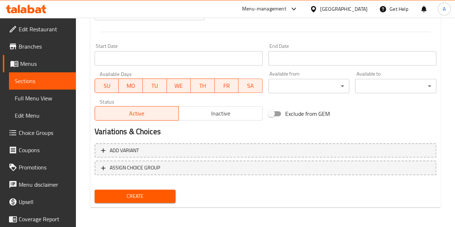
click at [136, 197] on span "Create" at bounding box center [135, 196] width 70 height 9
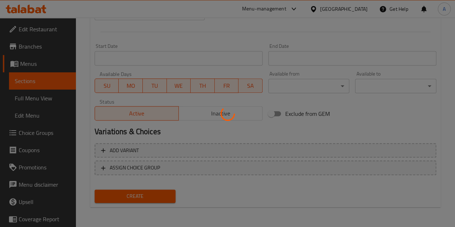
type input "0"
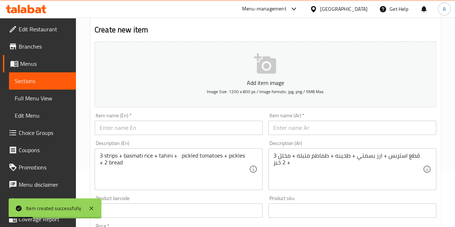
scroll to position [0, 0]
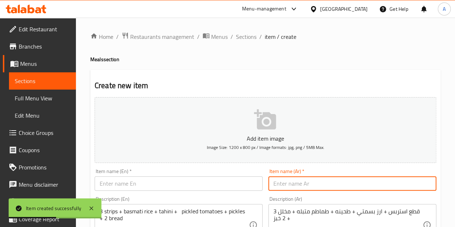
click at [303, 181] on input "text" at bounding box center [352, 183] width 168 height 14
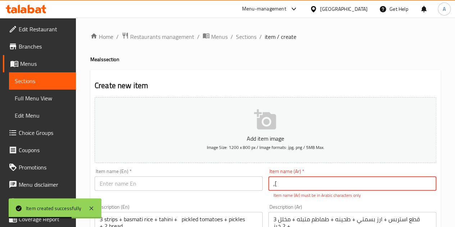
type input ","
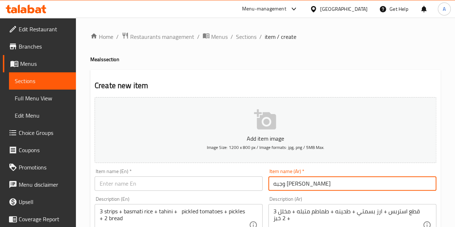
click at [300, 182] on input "وجبه سوبر كرانشي" at bounding box center [352, 183] width 168 height 14
type input "وجبه سوبر كرانشي"
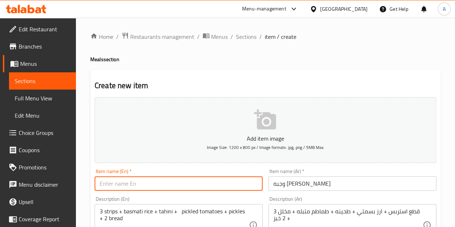
click at [154, 178] on input "text" at bounding box center [179, 183] width 168 height 14
paste input "Super Crunchy Meal"
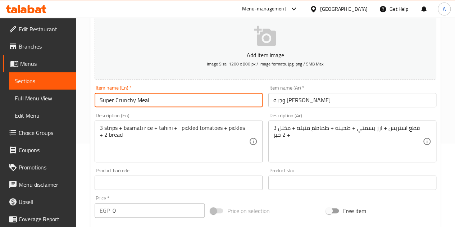
scroll to position [84, 0]
type input "Super Crunchy Meal"
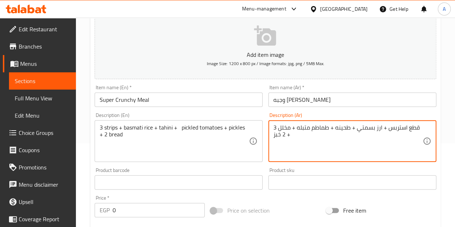
click at [298, 129] on textarea "3 قطع استربس + ارز بسمتي + طحينه + طماطم متبله + مخلل + 2 خبز" at bounding box center [348, 141] width 149 height 34
click at [286, 130] on textarea "3 قطع سوبر كرانشي + صوص جبنه + صوص سويت شيلي + ارز بسمتي + طحينه + طماطم متبله …" at bounding box center [348, 141] width 149 height 34
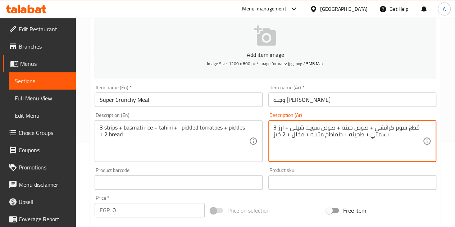
type textarea "3 قطع سوبر كرانشي + صوص جبنه + صوص سويت شيلي + ارز بسمتي + طحينه + طماطم متبله …"
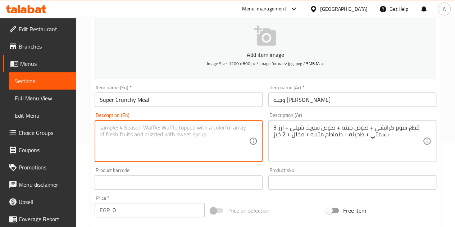
click at [165, 130] on textarea at bounding box center [174, 141] width 149 height 34
paste textarea "3 pieces of super crunchy + cheese sauce + sweet chili sauce + basmati rice + t…"
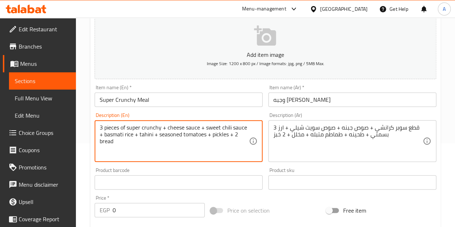
click at [172, 132] on textarea "3 pieces of super crunchy + cheese sauce + sweet chili sauce + basmati rice + t…" at bounding box center [174, 141] width 149 height 34
click at [172, 135] on textarea "3 pieces of super crunchy + cheese sauce + sweet chili sauce + basmati rice + t…" at bounding box center [174, 141] width 149 height 34
type textarea "3 pieces of super crunchy + cheese sauce + sweet chili sauce + basmati rice + t…"
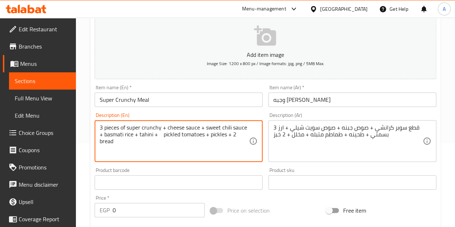
click at [233, 167] on div "Product barcode Product barcode" at bounding box center [179, 179] width 174 height 28
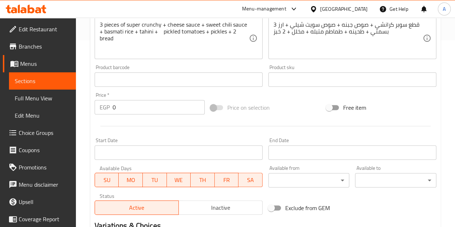
scroll to position [190, 0]
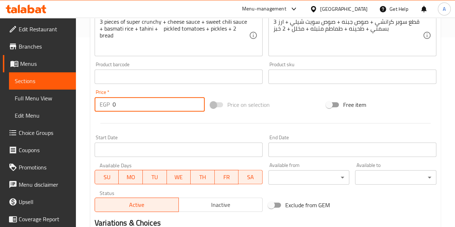
click at [133, 107] on input "0" at bounding box center [159, 104] width 92 height 14
type input "220"
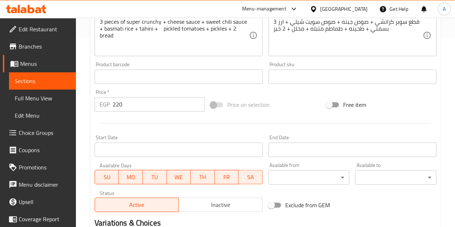
click at [159, 131] on div at bounding box center [266, 123] width 348 height 18
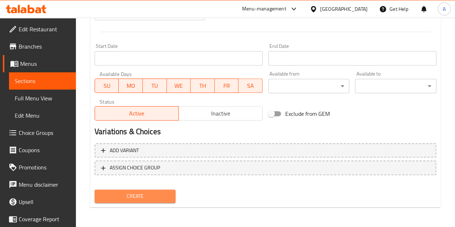
click at [141, 198] on span "Create" at bounding box center [135, 196] width 70 height 9
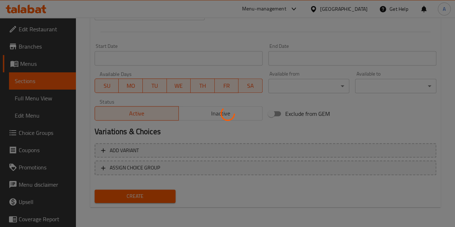
type input "0"
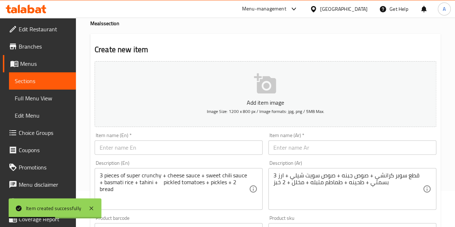
scroll to position [0, 0]
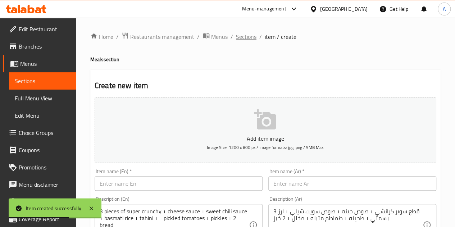
click at [243, 40] on span "Sections" at bounding box center [246, 36] width 21 height 9
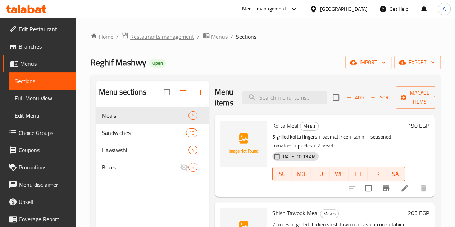
click at [158, 39] on span "Restaurants management" at bounding box center [162, 36] width 64 height 9
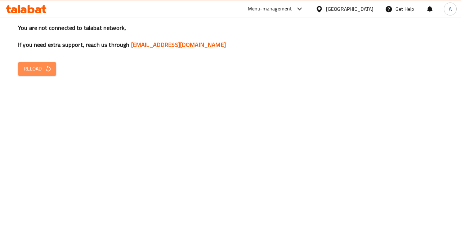
click at [46, 69] on icon "button" at bounding box center [48, 68] width 7 height 7
click at [41, 64] on button "Reload" at bounding box center [37, 68] width 38 height 13
click at [41, 71] on span "Reload" at bounding box center [37, 68] width 27 height 9
click at [41, 65] on span "Reload" at bounding box center [37, 68] width 27 height 9
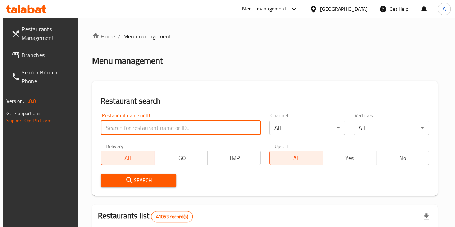
click at [154, 130] on input "search" at bounding box center [181, 128] width 160 height 14
click at [119, 132] on input "search" at bounding box center [181, 128] width 160 height 14
paste input "698659"
type input "698659"
click button "Search" at bounding box center [139, 180] width 76 height 13
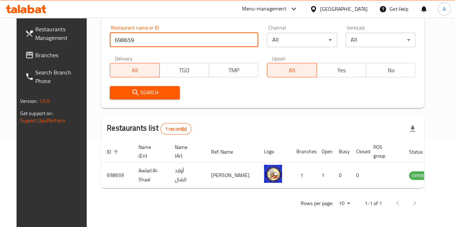
scroll to position [112, 0]
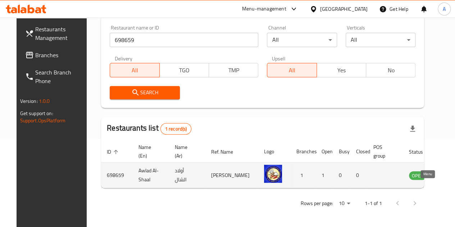
click at [447, 171] on icon "enhanced table" at bounding box center [451, 175] width 9 height 9
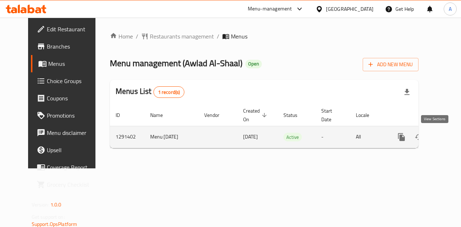
click at [449, 137] on icon "enhanced table" at bounding box center [453, 137] width 9 height 9
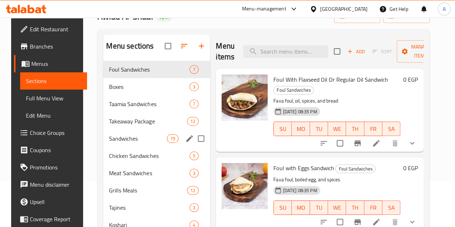
scroll to position [46, 0]
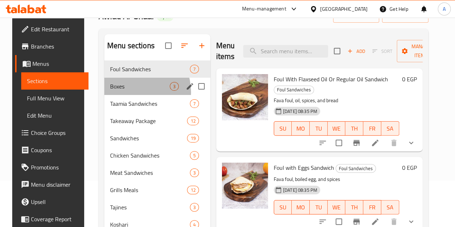
click at [122, 95] on div "Boxes 3" at bounding box center [157, 86] width 106 height 17
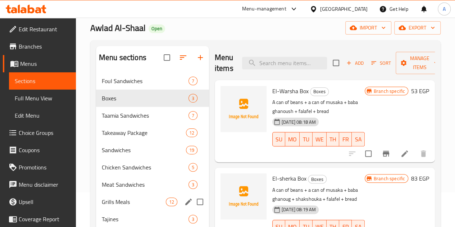
scroll to position [33, 0]
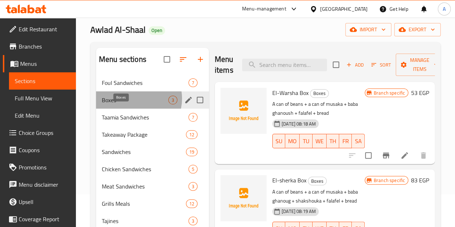
click at [135, 104] on span "Boxes" at bounding box center [135, 100] width 67 height 9
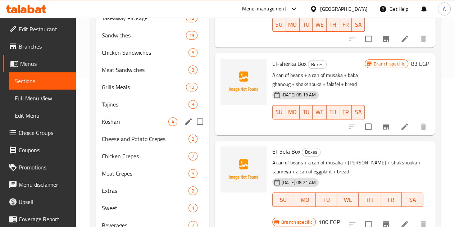
scroll to position [149, 0]
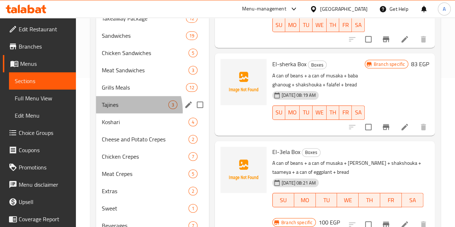
click at [123, 113] on div "Tajines 3" at bounding box center [152, 104] width 113 height 17
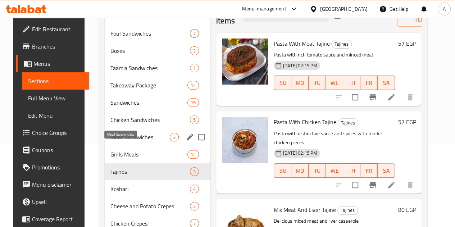
scroll to position [190, 0]
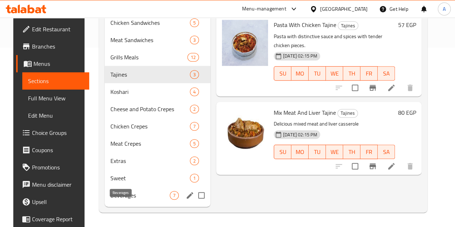
click at [124, 195] on span "Beverages" at bounding box center [139, 195] width 59 height 9
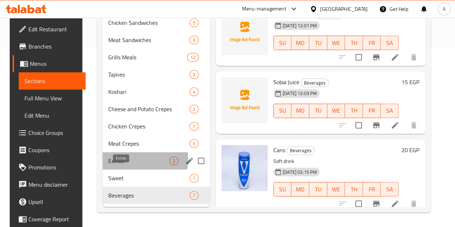
click at [116, 159] on span "Extras" at bounding box center [138, 161] width 61 height 9
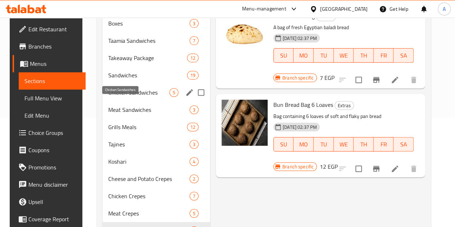
scroll to position [108, 0]
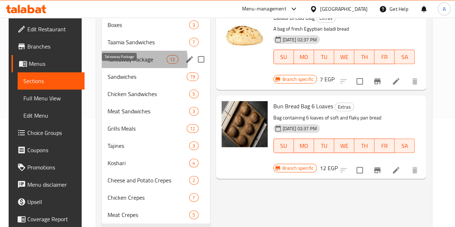
click at [127, 64] on span "Takeaway Package" at bounding box center [137, 59] width 59 height 9
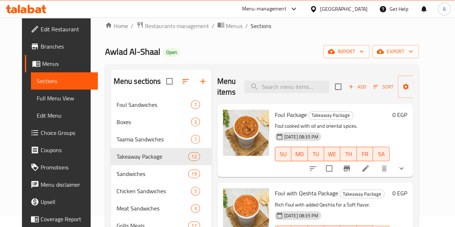
scroll to position [10, 0]
click at [348, 91] on span "Add" at bounding box center [357, 87] width 19 height 8
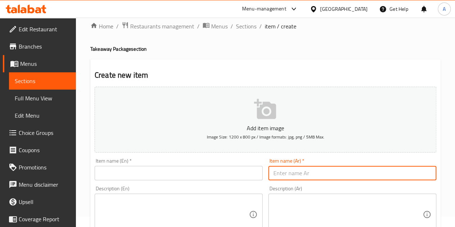
click at [314, 177] on input "text" at bounding box center [352, 173] width 168 height 14
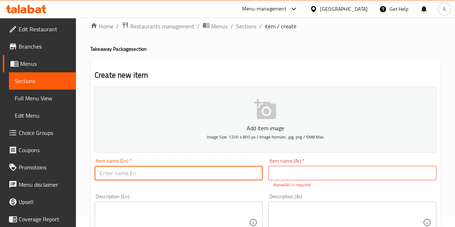
click at [190, 174] on input "text" at bounding box center [179, 173] width 168 height 14
paste input "old cheese package"
type input "old cheese package"
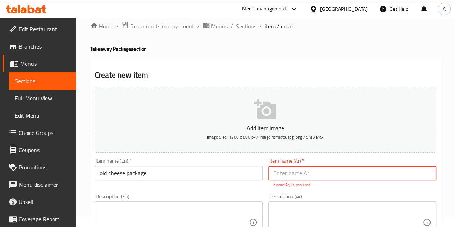
click at [325, 172] on input "text" at bounding box center [352, 173] width 168 height 14
type input "و"
type input "عبوه جبنه قديمه"
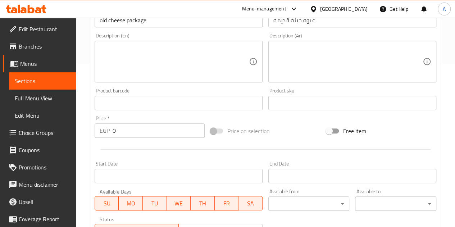
scroll to position [164, 0]
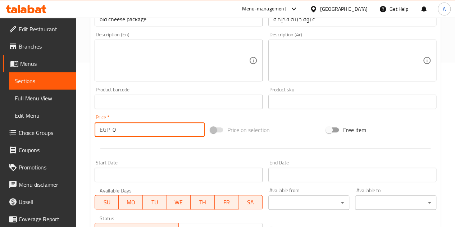
click at [147, 135] on input "0" at bounding box center [159, 129] width 92 height 14
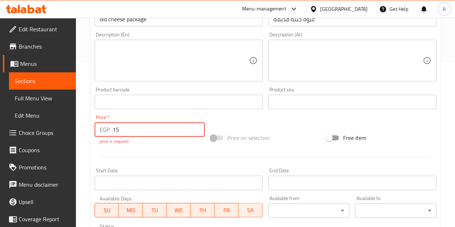
type input "15"
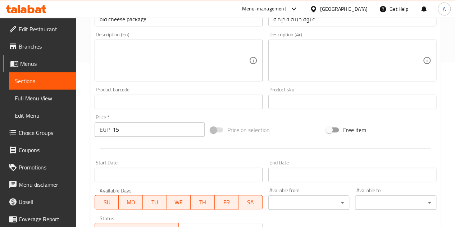
click at [243, 114] on div "Add item image Image Size: 1200 x 800 px / Image formats: jpg, png / 5MB Max. I…" at bounding box center [266, 85] width 348 height 310
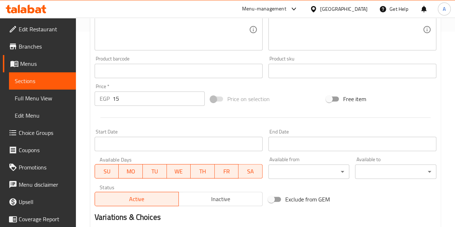
scroll to position [281, 0]
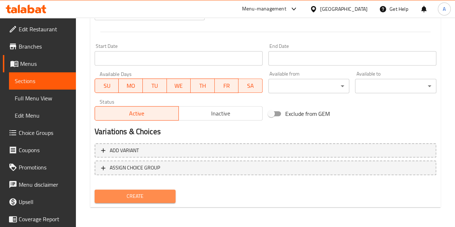
click at [124, 200] on button "Create" at bounding box center [135, 196] width 81 height 13
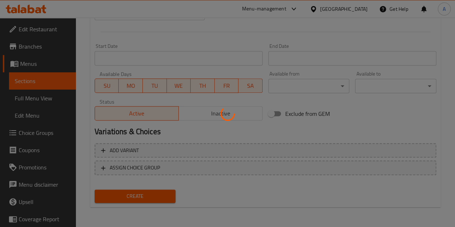
type input "0"
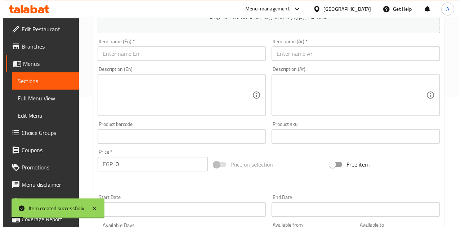
scroll to position [0, 0]
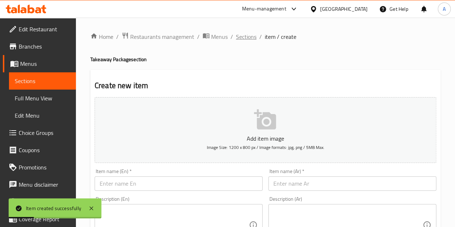
click at [244, 37] on span "Sections" at bounding box center [246, 36] width 21 height 9
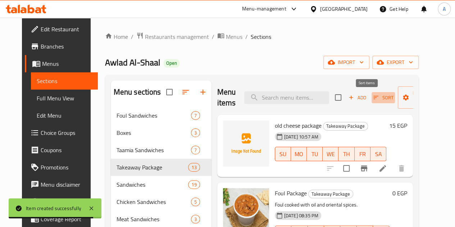
click at [374, 97] on span "Sort" at bounding box center [384, 98] width 20 height 8
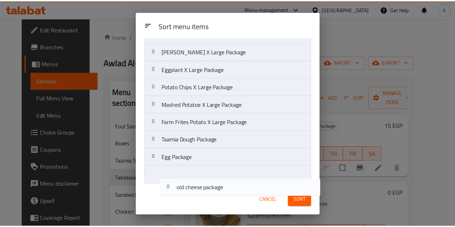
scroll to position [104, 0]
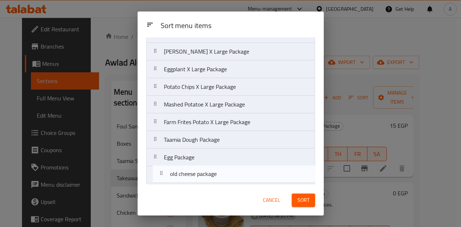
drag, startPoint x: 204, startPoint y: 65, endPoint x: 211, endPoint y: 177, distance: 112.1
click at [211, 177] on nav "old cheese package Foul Package Foul with Qeshta Package Foul with Butter Packa…" at bounding box center [230, 69] width 169 height 230
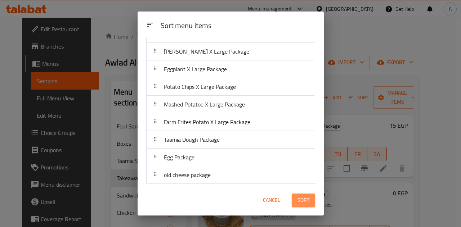
click at [302, 199] on span "Sort" at bounding box center [303, 200] width 12 height 9
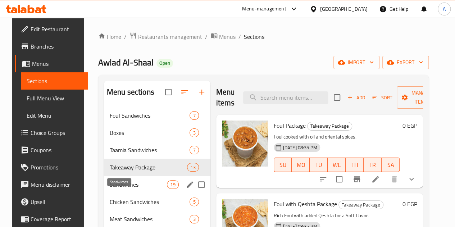
scroll to position [190, 0]
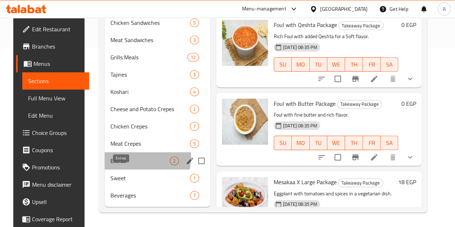
click at [119, 157] on span "Extras" at bounding box center [139, 161] width 59 height 9
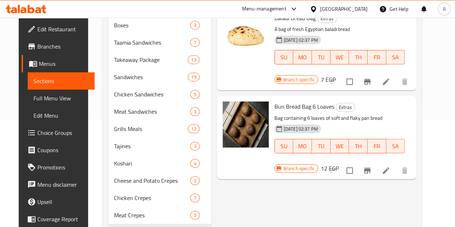
scroll to position [190, 0]
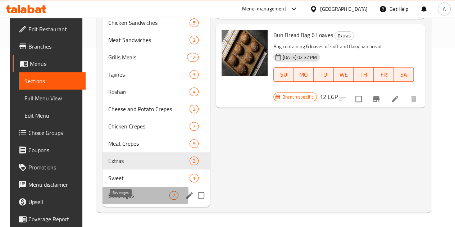
click at [115, 193] on span "Beverages" at bounding box center [138, 195] width 61 height 9
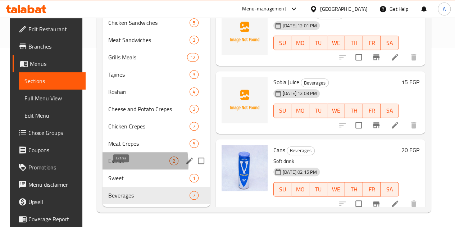
click at [113, 164] on span "Extras" at bounding box center [138, 161] width 61 height 9
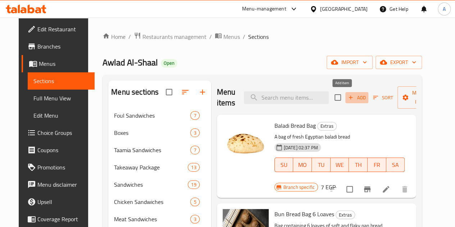
click at [349, 97] on icon "button" at bounding box center [351, 98] width 4 height 4
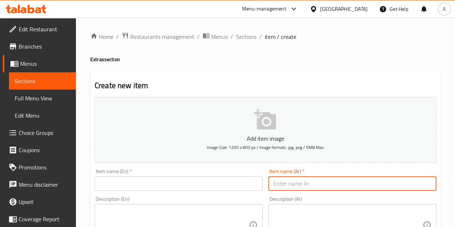
click at [289, 186] on input "text" at bounding box center [352, 183] width 168 height 14
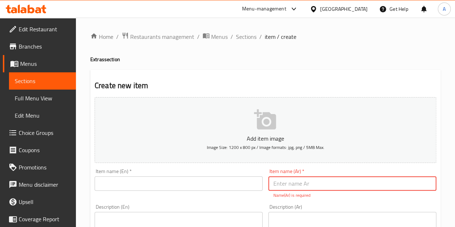
click at [285, 184] on input "text" at bounding box center [352, 183] width 168 height 14
type input "قرص طعميه"
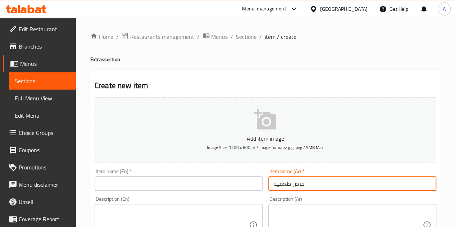
click at [132, 185] on input "text" at bounding box center [179, 183] width 168 height 14
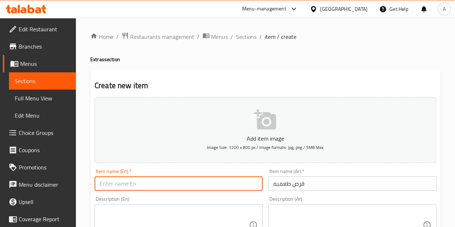
paste input "Falafel"
click at [138, 179] on input "Falafel" at bounding box center [179, 183] width 168 height 14
click at [127, 184] on input "Falafel" at bounding box center [179, 183] width 168 height 14
paste input "piece"
type input "Falafel [PERSON_NAME]"
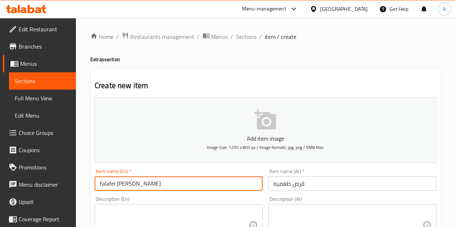
click at [190, 88] on h2 "Create new item" at bounding box center [266, 85] width 342 height 11
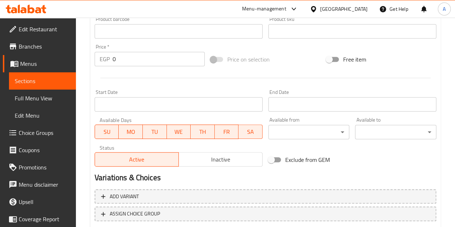
scroll to position [235, 0]
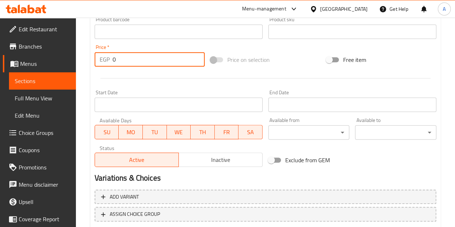
click at [140, 59] on input "0" at bounding box center [159, 59] width 92 height 14
type input "1"
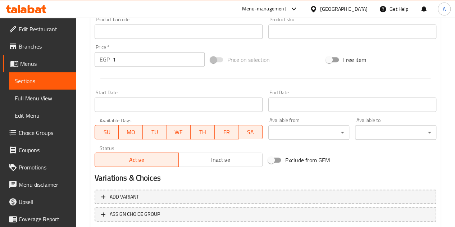
click at [145, 79] on div at bounding box center [266, 78] width 348 height 18
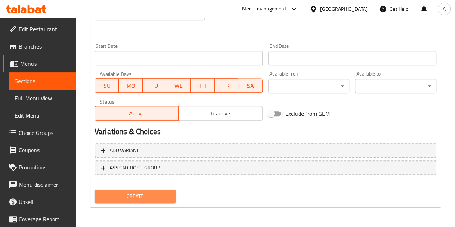
click at [125, 201] on button "Create" at bounding box center [135, 196] width 81 height 13
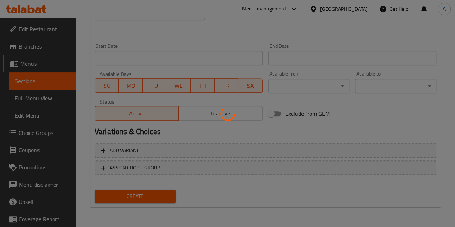
type input "0"
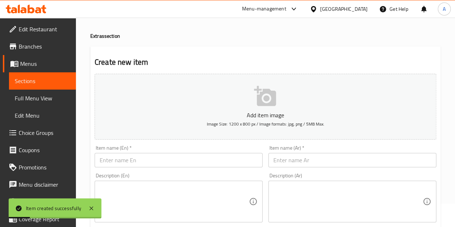
scroll to position [0, 0]
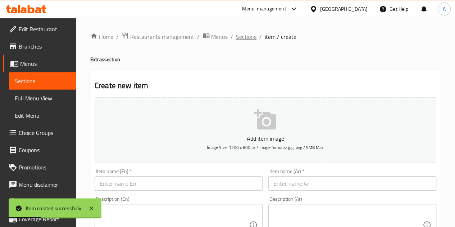
click at [243, 35] on span "Sections" at bounding box center [246, 36] width 21 height 9
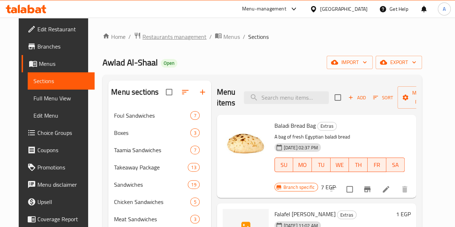
click at [172, 36] on span "Restaurants management" at bounding box center [175, 36] width 64 height 9
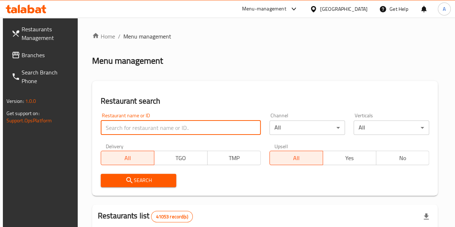
click at [142, 123] on input "search" at bounding box center [181, 128] width 160 height 14
paste input "694580"
type input "694580"
click button "Search" at bounding box center [139, 180] width 76 height 13
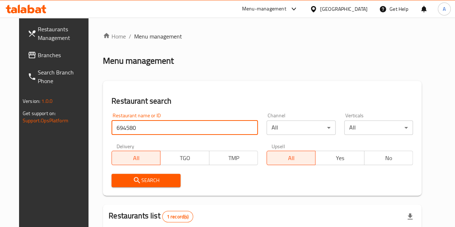
scroll to position [88, 0]
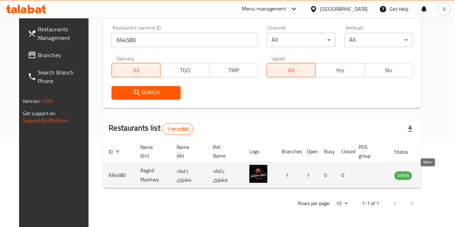
click at [433, 176] on icon "enhanced table" at bounding box center [437, 176] width 8 height 6
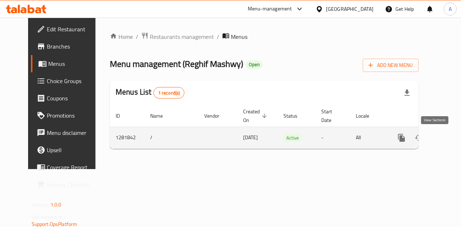
click at [444, 135] on link "enhanced table" at bounding box center [452, 137] width 17 height 17
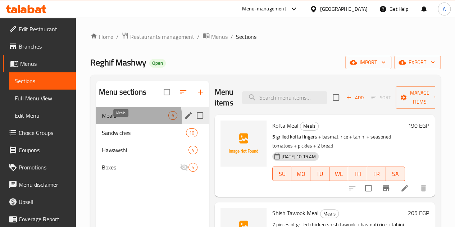
click at [131, 120] on span "Meals" at bounding box center [135, 115] width 67 height 9
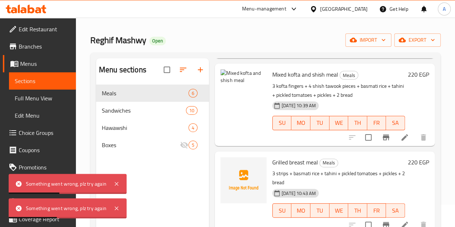
scroll to position [291, 0]
click at [401, 221] on icon at bounding box center [405, 225] width 9 height 9
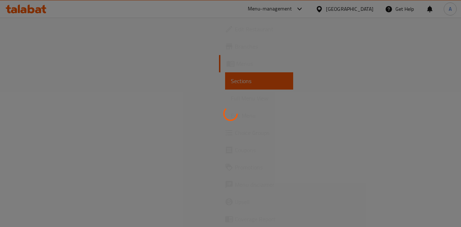
click at [218, 122] on div at bounding box center [230, 113] width 461 height 227
click at [349, 150] on div at bounding box center [230, 113] width 461 height 227
click at [304, 141] on div at bounding box center [230, 113] width 461 height 227
click at [332, 146] on div at bounding box center [230, 113] width 461 height 227
